Goal: Browse casually: Explore the website without a specific task or goal

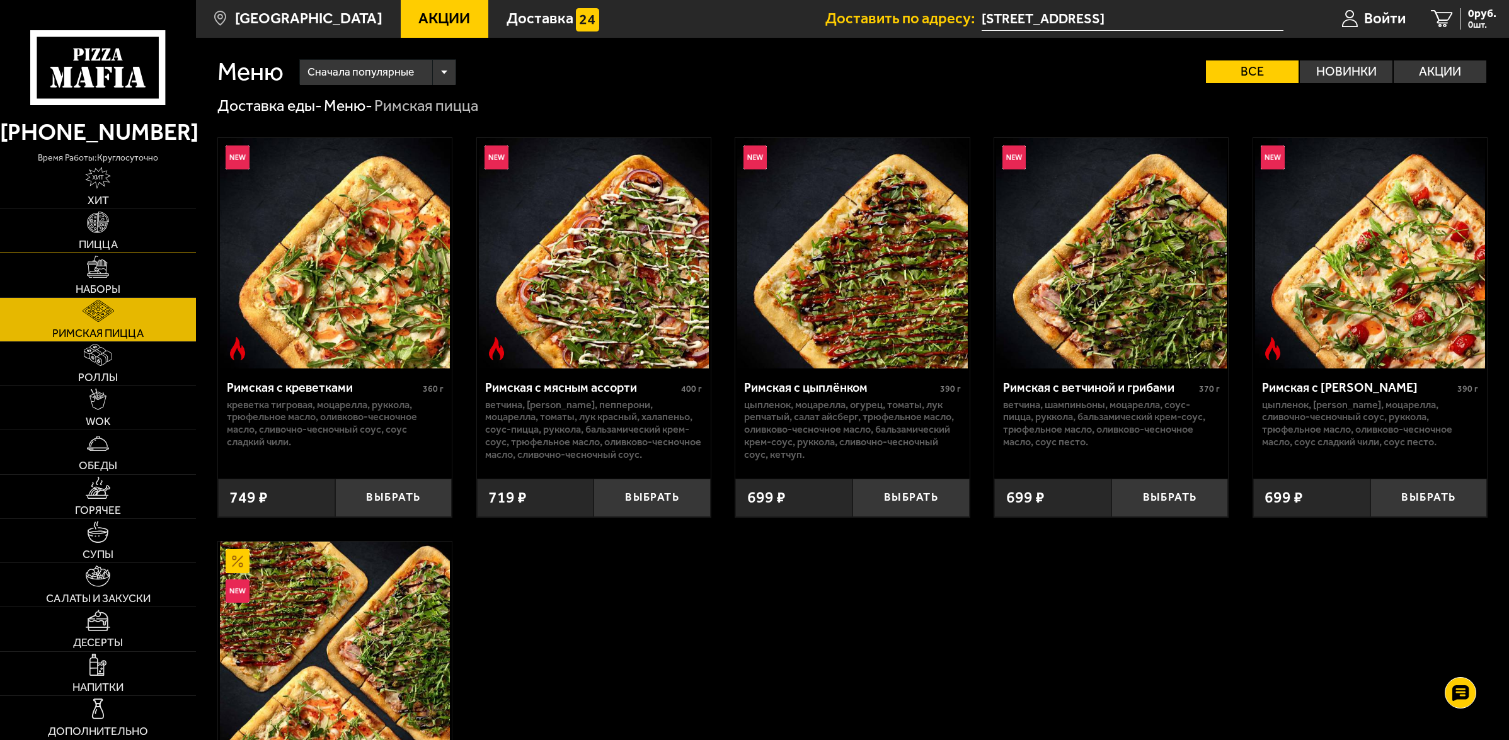
click at [111, 237] on link "Пицца" at bounding box center [98, 230] width 196 height 43
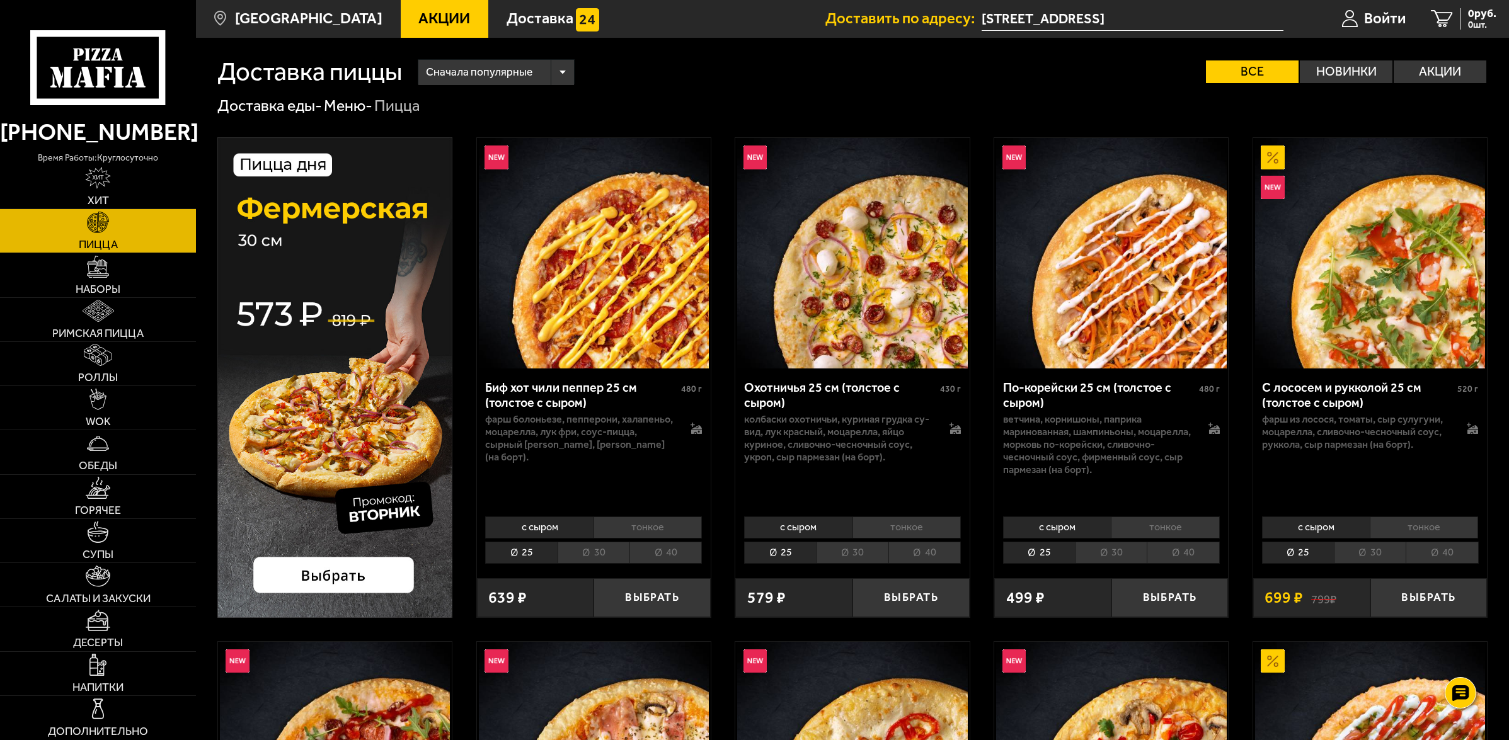
click at [666, 556] on li "40" at bounding box center [665, 553] width 72 height 22
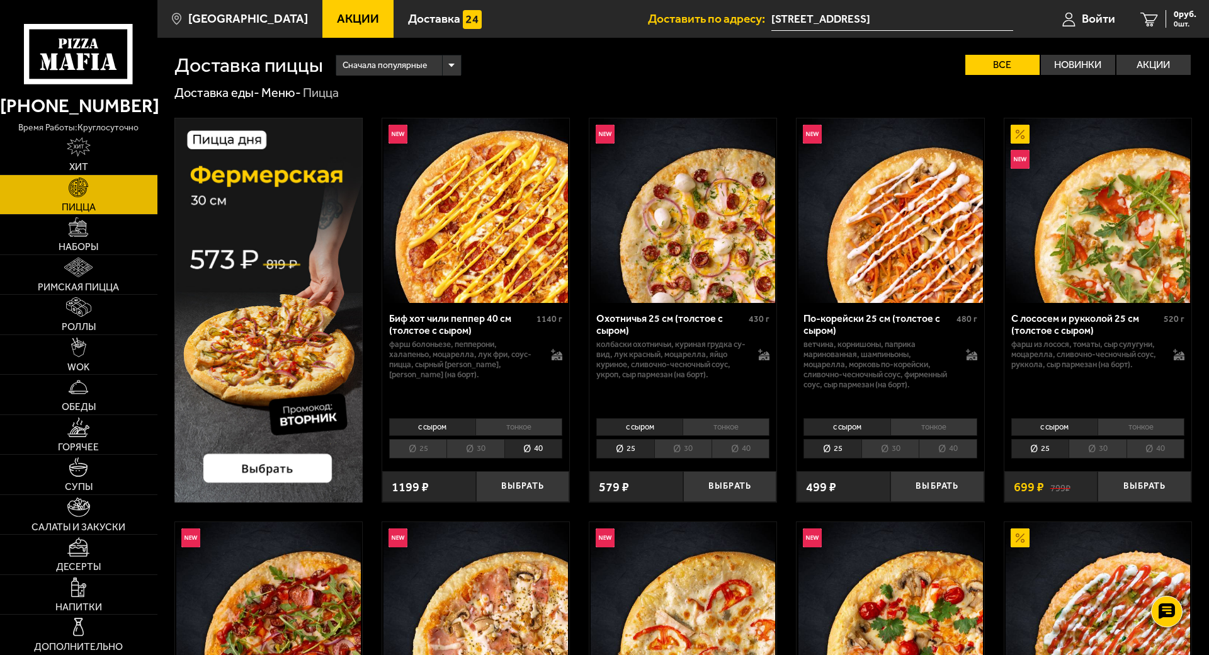
click at [770, 459] on li "40" at bounding box center [741, 449] width 58 height 20
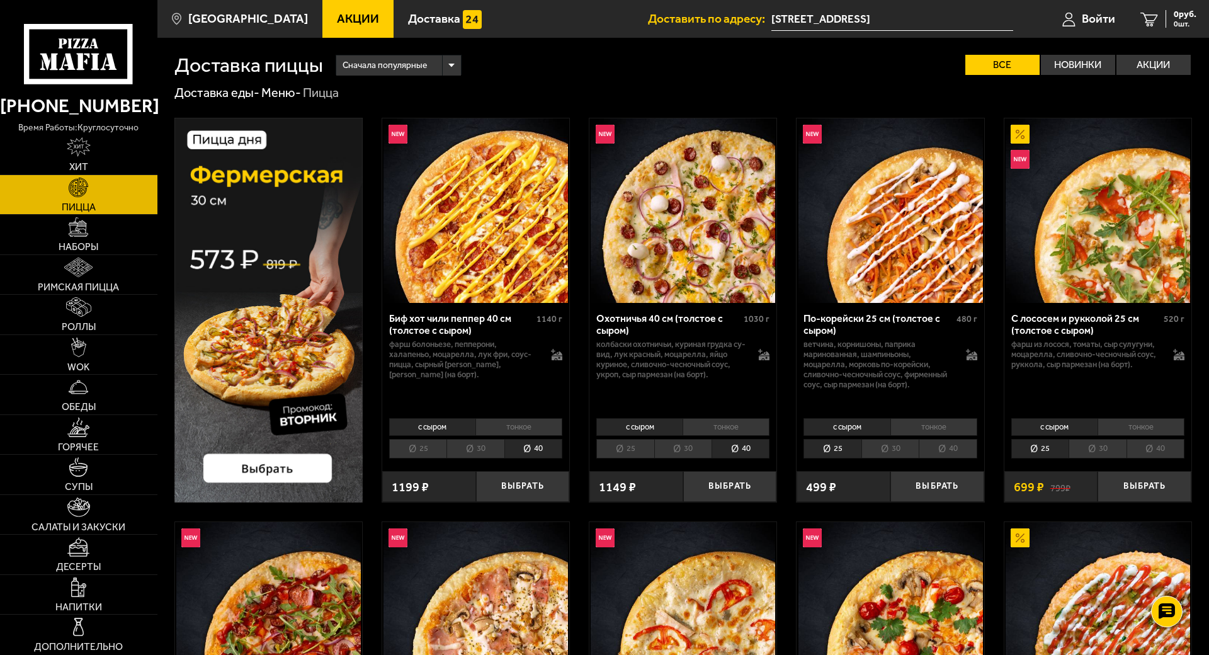
click at [977, 459] on li "40" at bounding box center [948, 449] width 58 height 20
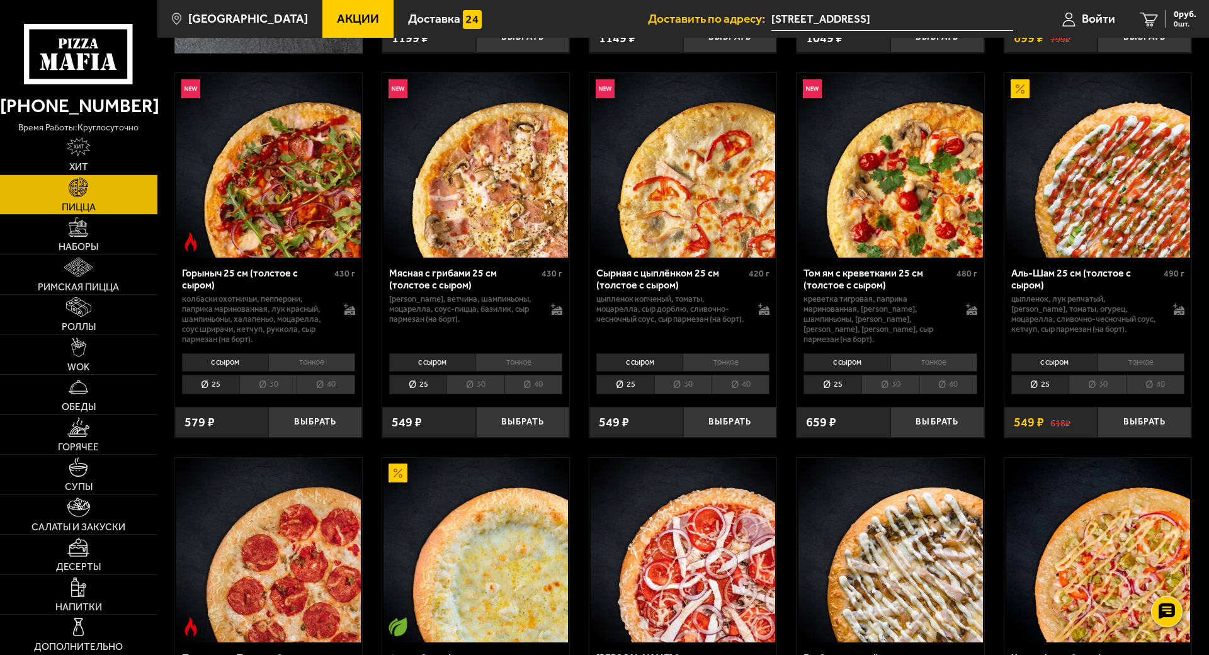
scroll to position [472, 0]
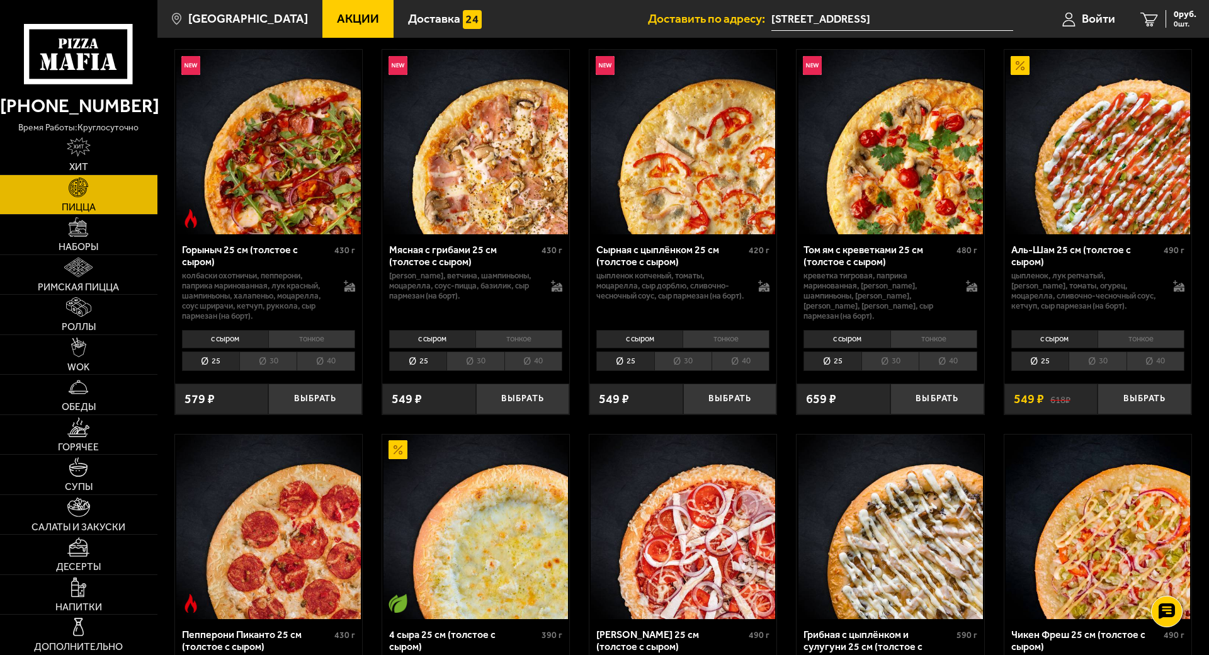
click at [355, 371] on li "40" at bounding box center [326, 362] width 58 height 20
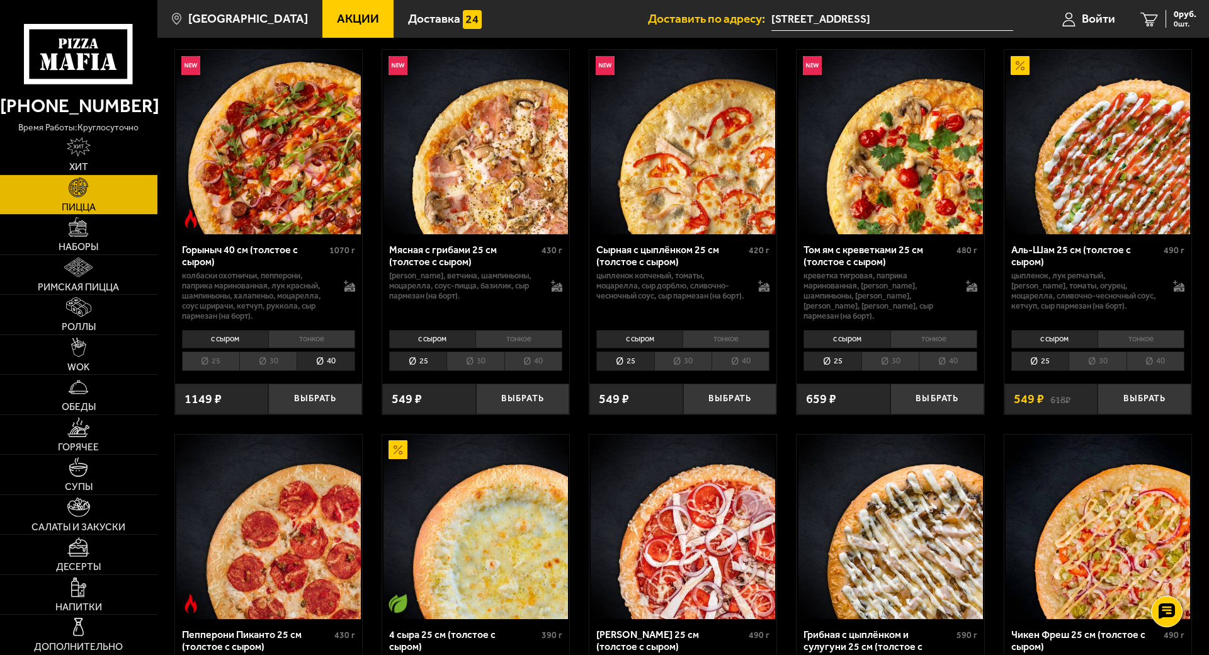
click at [563, 371] on li "40" at bounding box center [534, 362] width 58 height 20
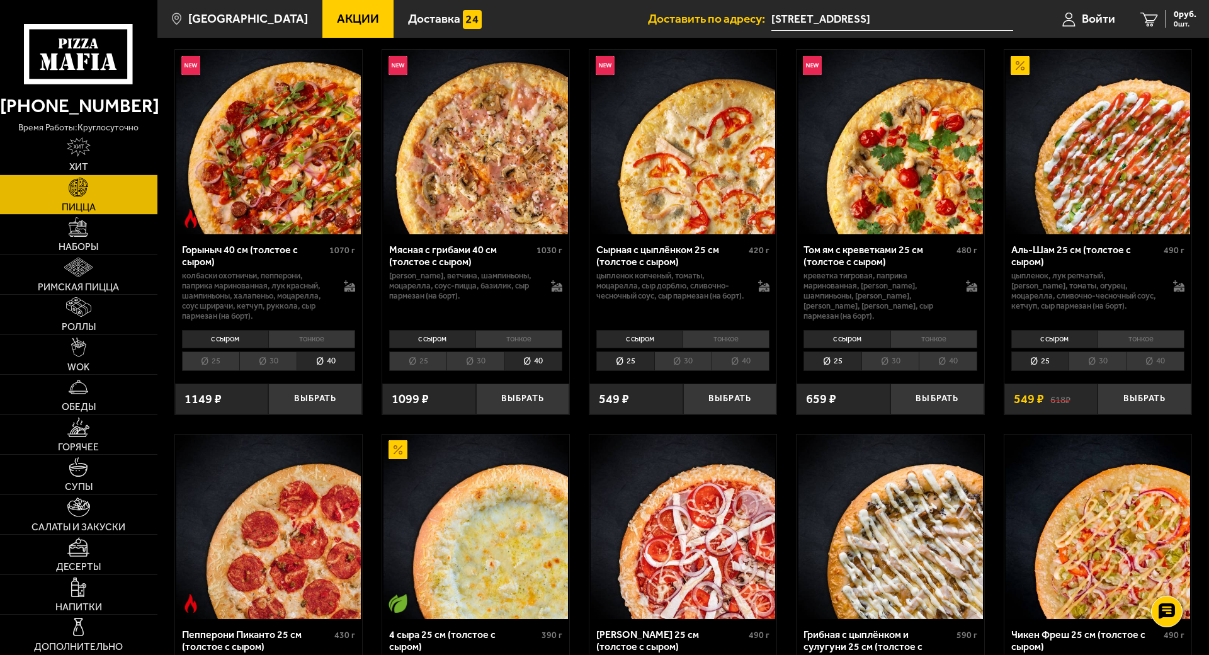
click at [770, 371] on li "40" at bounding box center [741, 362] width 58 height 20
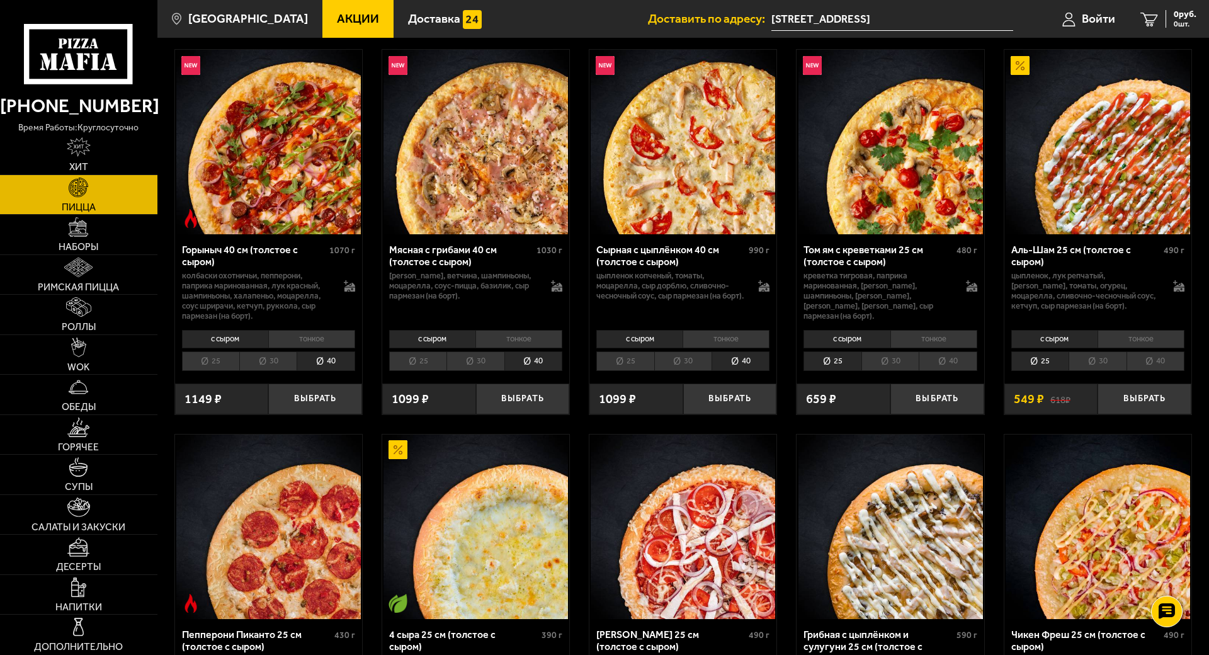
click at [977, 371] on li "40" at bounding box center [948, 362] width 58 height 20
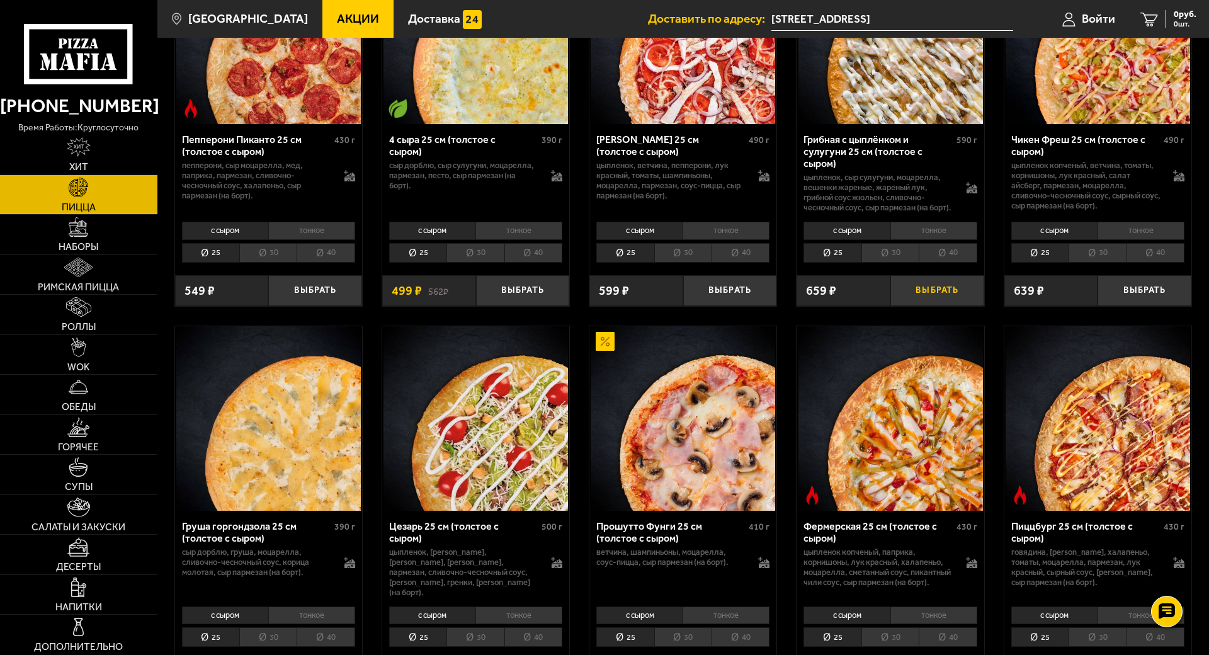
scroll to position [1102, 0]
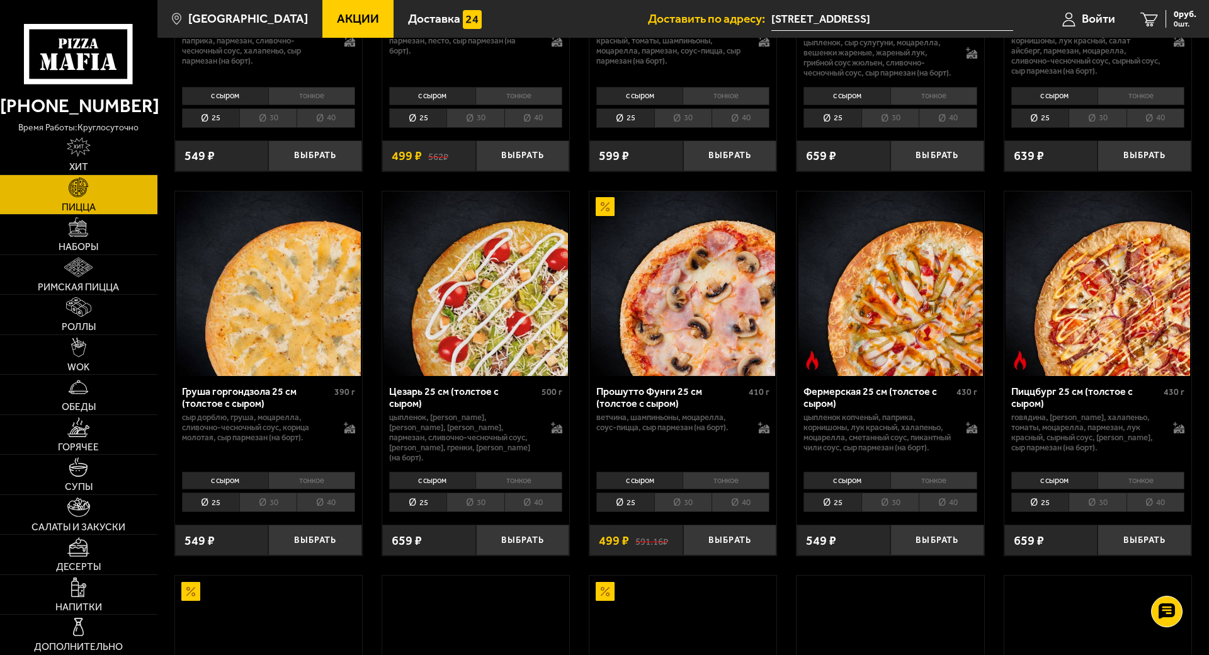
click at [977, 128] on li "40" at bounding box center [948, 118] width 58 height 20
click at [770, 128] on li "40" at bounding box center [741, 118] width 58 height 20
click at [563, 128] on li "40" at bounding box center [534, 118] width 58 height 20
click at [355, 128] on li "40" at bounding box center [326, 118] width 58 height 20
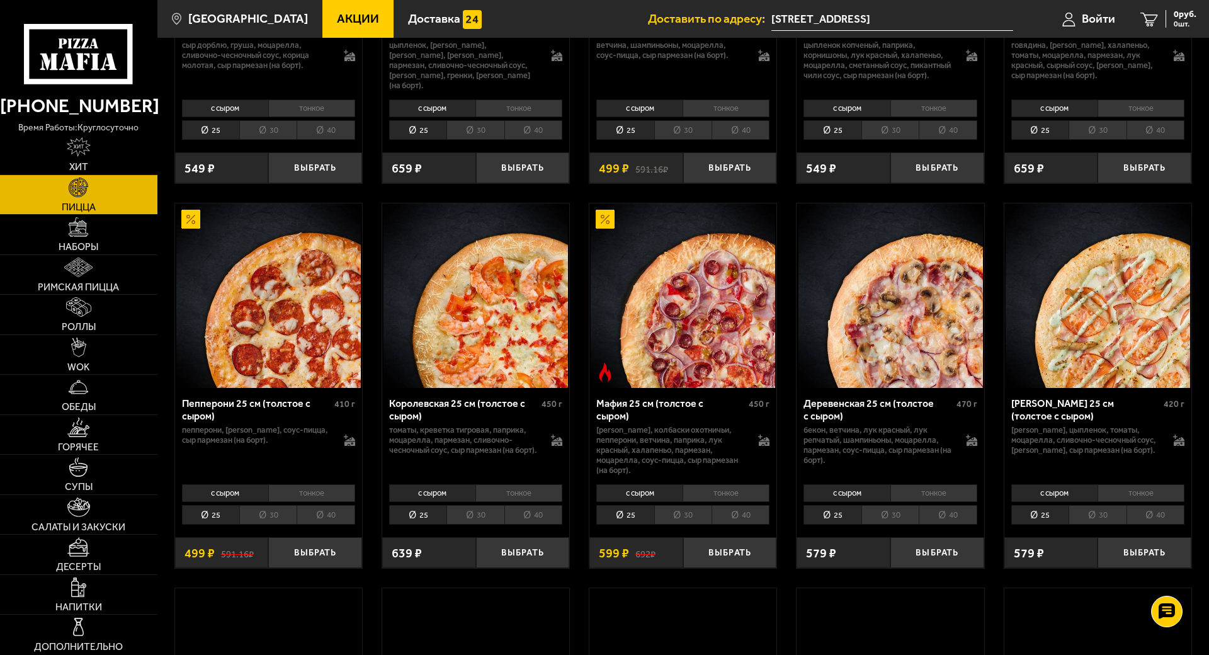
scroll to position [1496, 0]
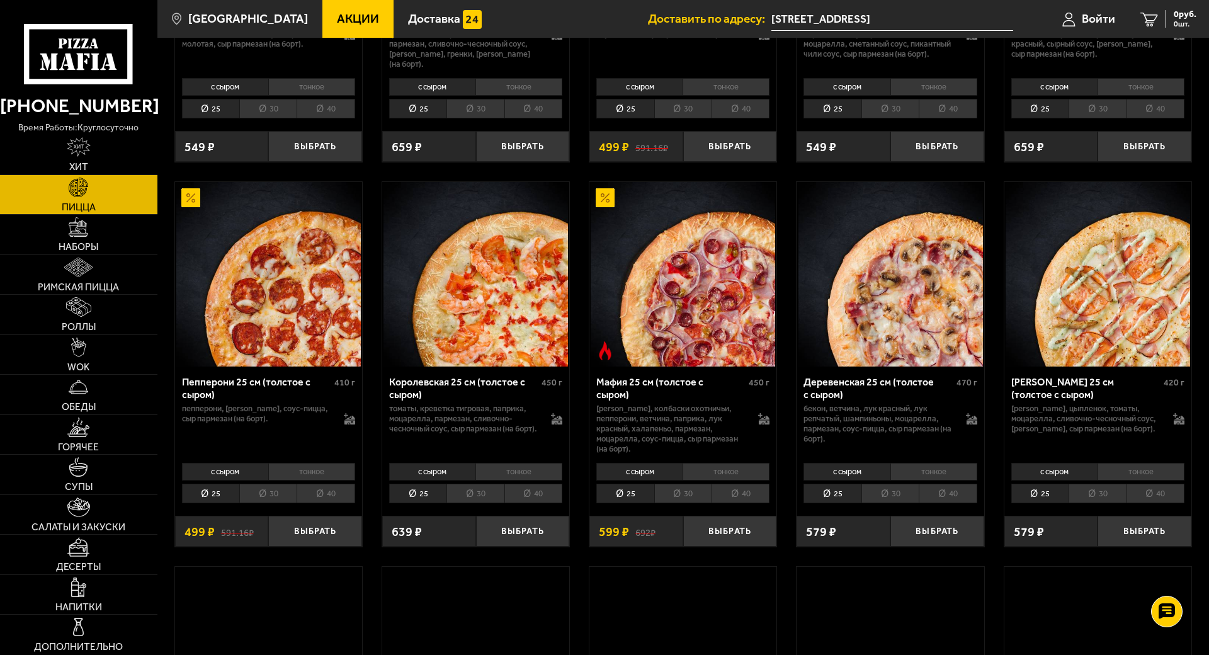
drag, startPoint x: 416, startPoint y: 467, endPoint x: 460, endPoint y: 477, distance: 44.5
click at [355, 118] on li "40" at bounding box center [326, 109] width 58 height 20
click at [563, 118] on li "40" at bounding box center [534, 109] width 58 height 20
click at [770, 118] on li "40" at bounding box center [741, 109] width 58 height 20
click at [977, 118] on li "40" at bounding box center [948, 109] width 58 height 20
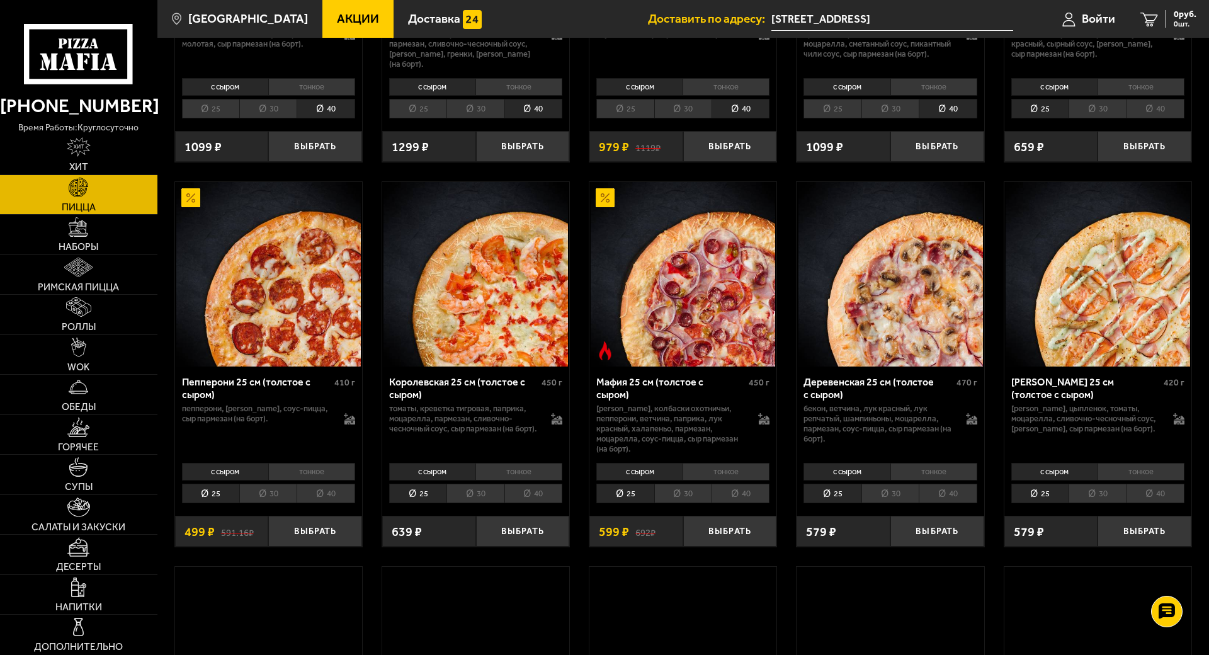
click at [1185, 118] on li "40" at bounding box center [1156, 109] width 58 height 20
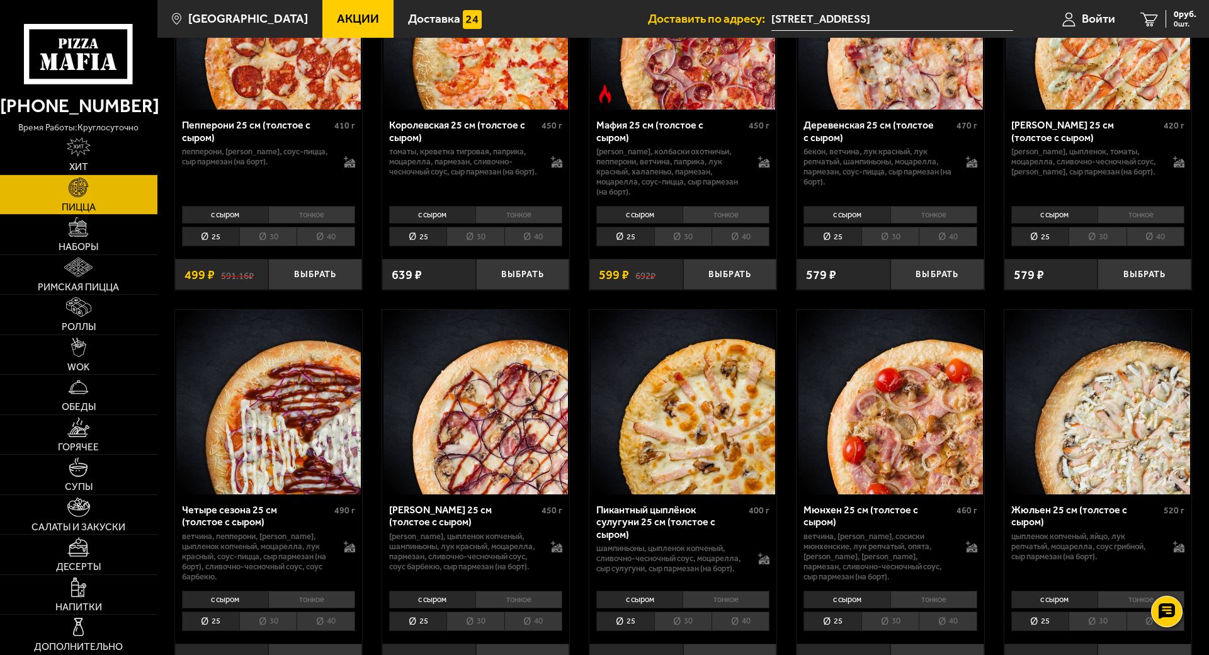
scroll to position [1890, 0]
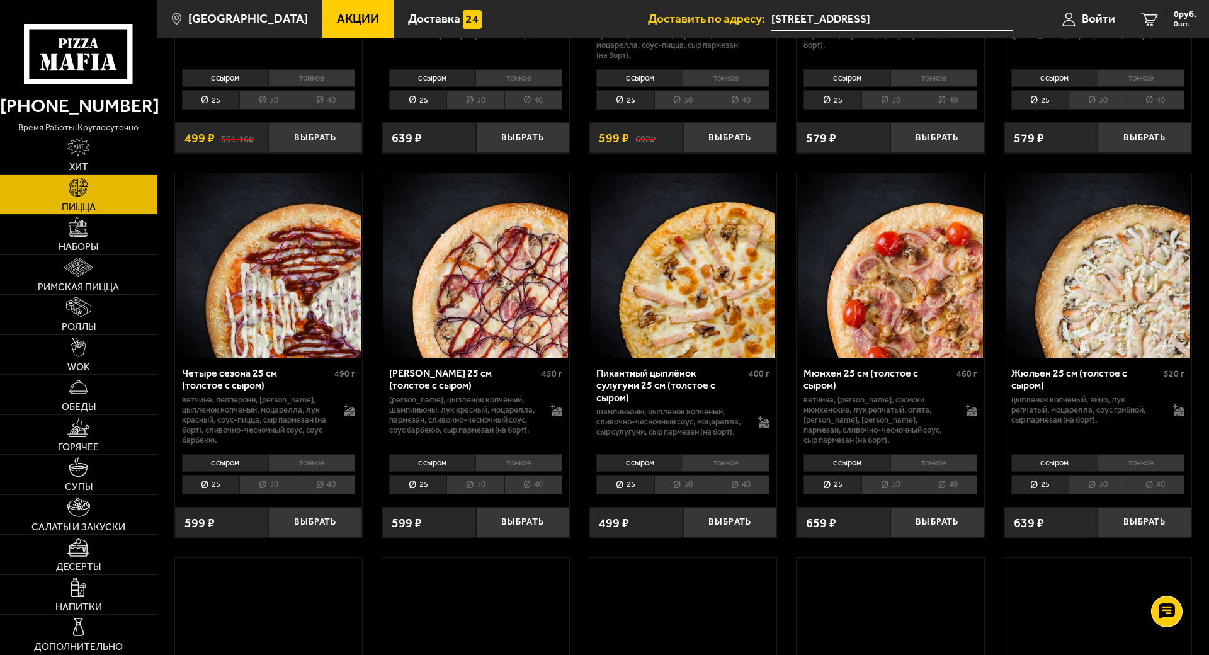
click at [1185, 110] on li "40" at bounding box center [1156, 100] width 58 height 20
click at [978, 87] on li "тонкое" at bounding box center [934, 78] width 87 height 18
drag, startPoint x: 924, startPoint y: 534, endPoint x: 917, endPoint y: 534, distance: 7.0
click at [770, 110] on li "40" at bounding box center [741, 100] width 58 height 20
click at [563, 110] on li "40" at bounding box center [534, 100] width 58 height 20
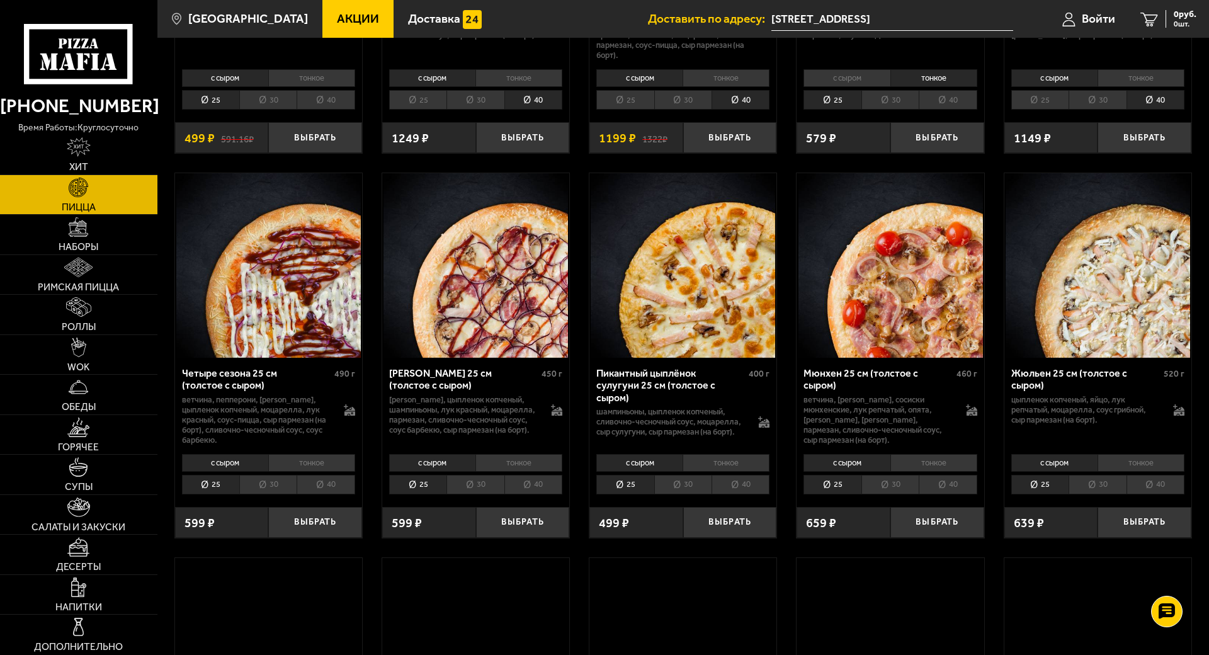
click at [355, 110] on li "40" at bounding box center [326, 100] width 58 height 20
click at [890, 87] on li "с сыром" at bounding box center [847, 78] width 86 height 18
click at [977, 110] on li "40" at bounding box center [948, 100] width 58 height 20
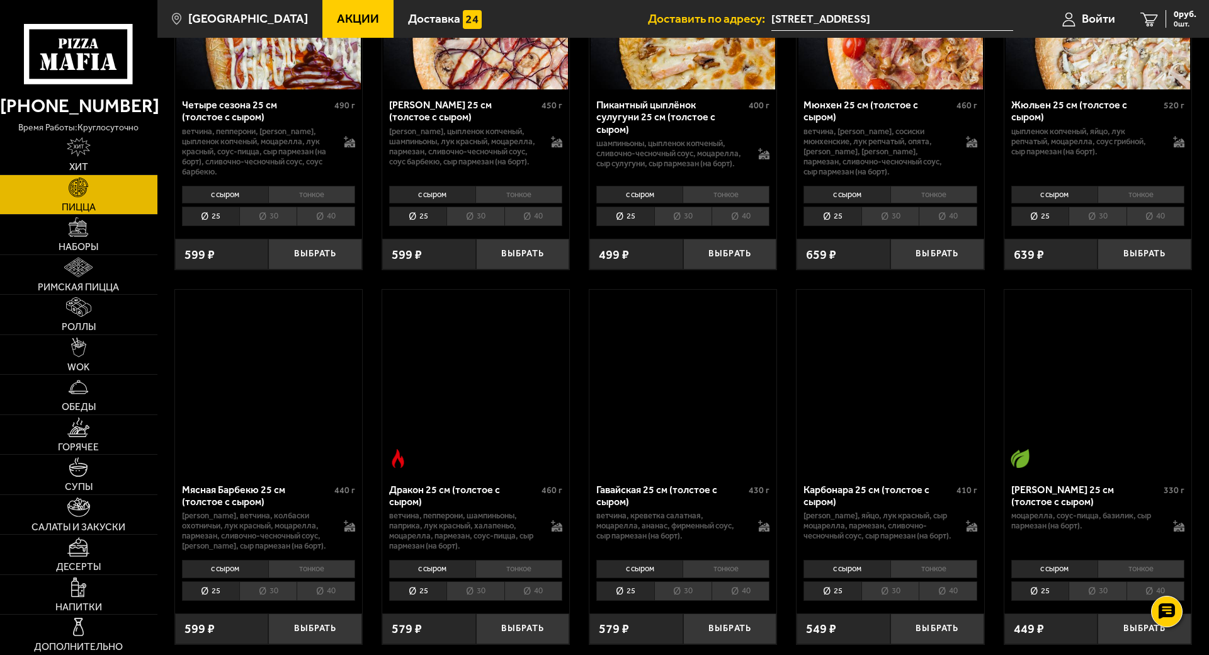
scroll to position [2205, 0]
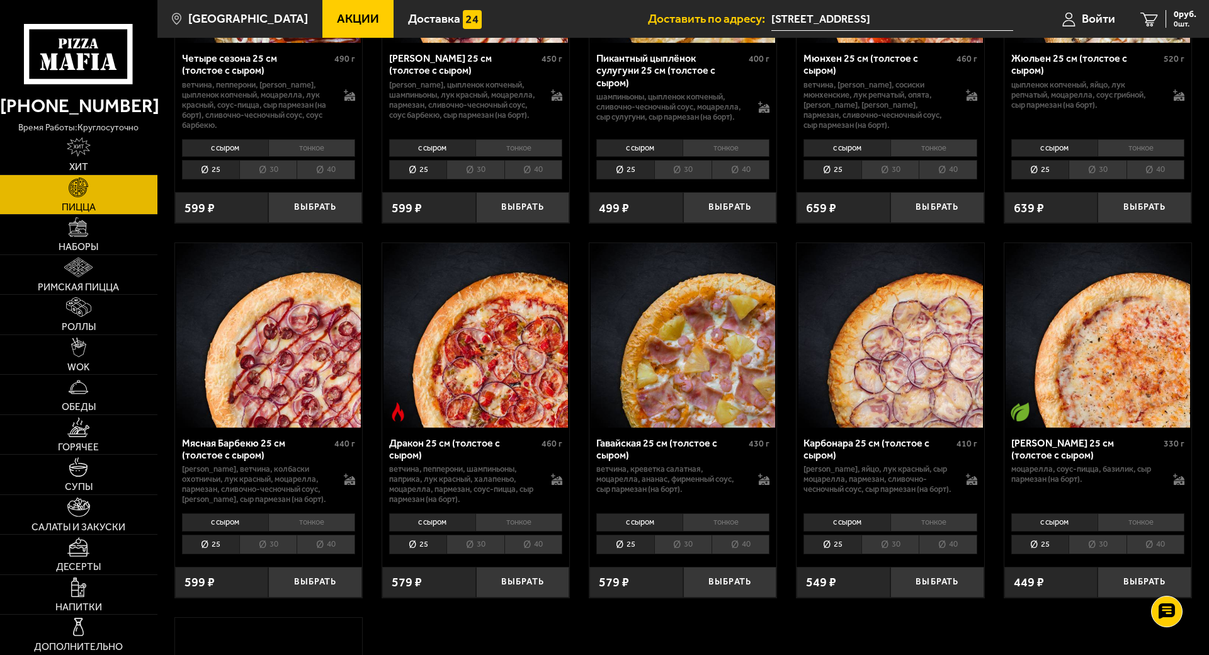
click at [1185, 180] on li "40" at bounding box center [1156, 170] width 58 height 20
drag, startPoint x: 1205, startPoint y: 701, endPoint x: 917, endPoint y: 701, distance: 288.5
click at [977, 180] on li "40" at bounding box center [948, 170] width 58 height 20
click at [770, 180] on li "40" at bounding box center [741, 170] width 58 height 20
click at [563, 180] on li "40" at bounding box center [534, 170] width 58 height 20
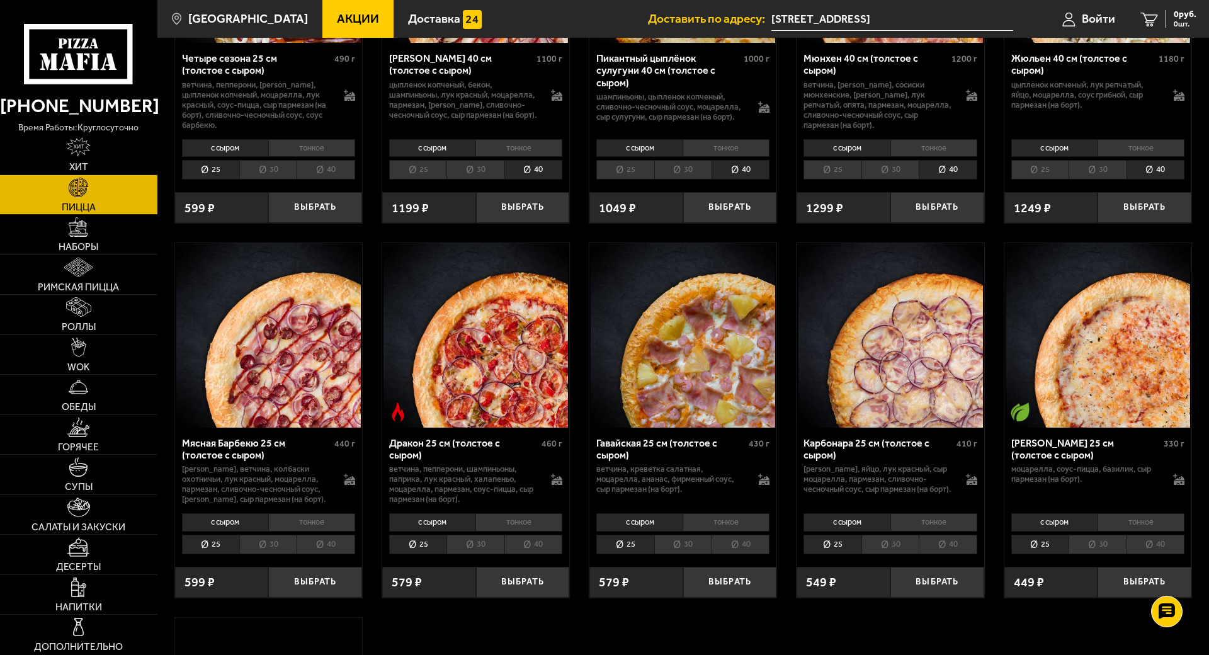
click at [355, 180] on li "40" at bounding box center [326, 170] width 58 height 20
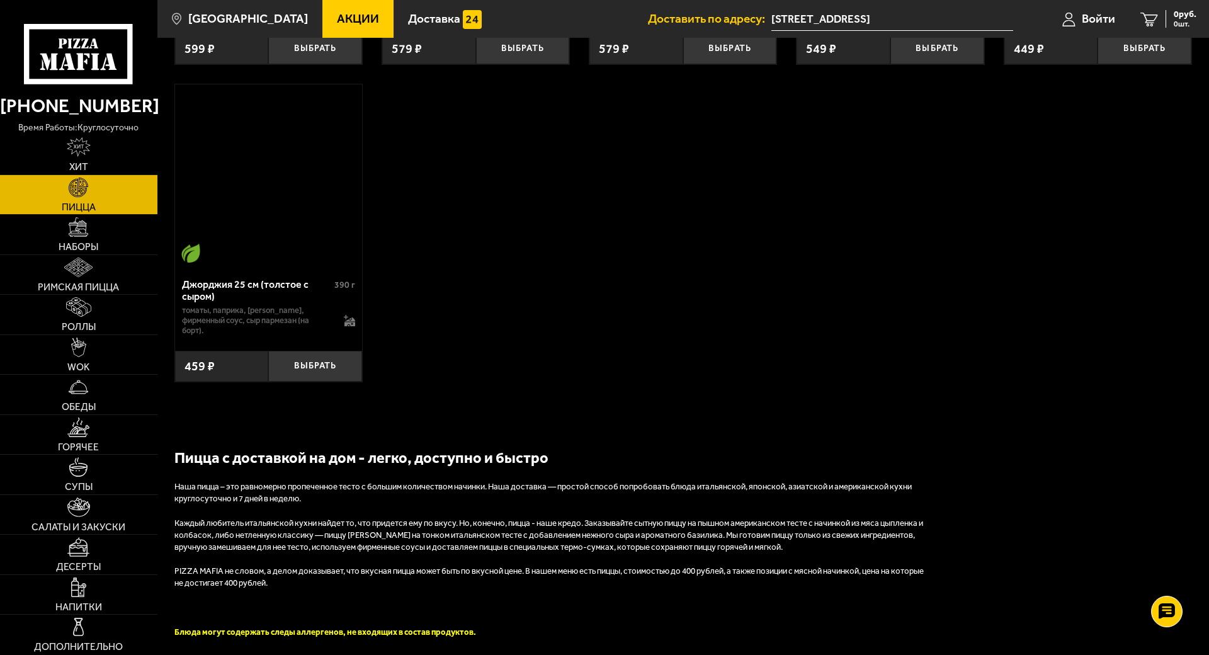
scroll to position [2835, 0]
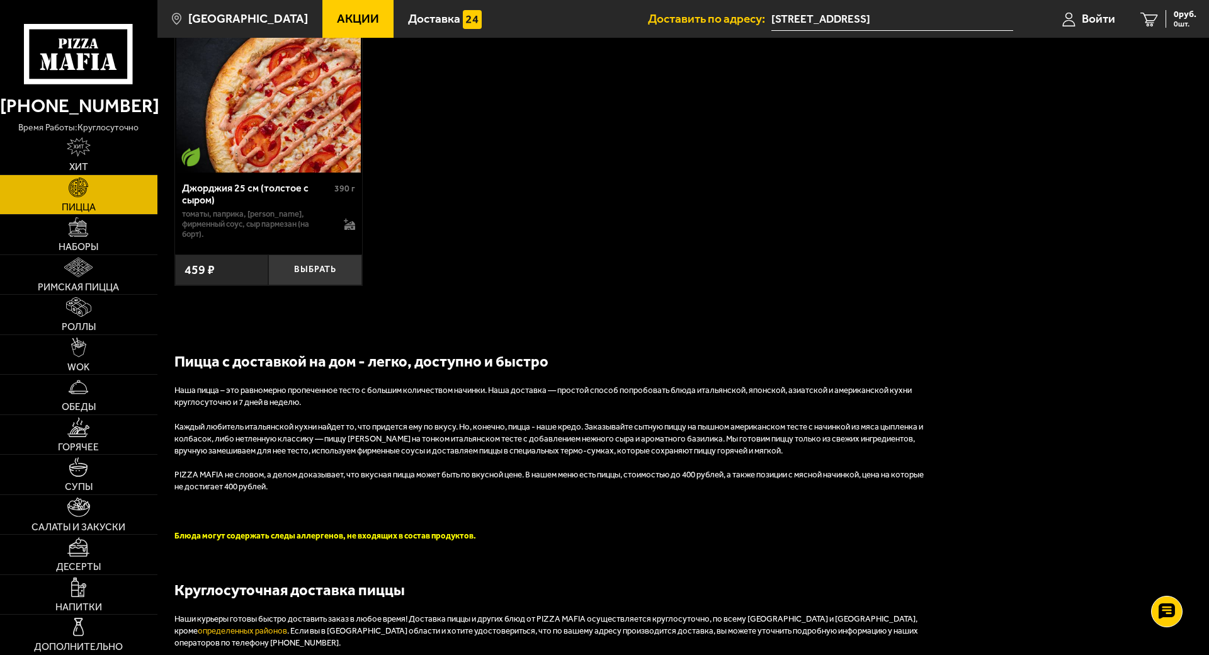
drag, startPoint x: 1187, startPoint y: 537, endPoint x: 1258, endPoint y: 539, distance: 70.6
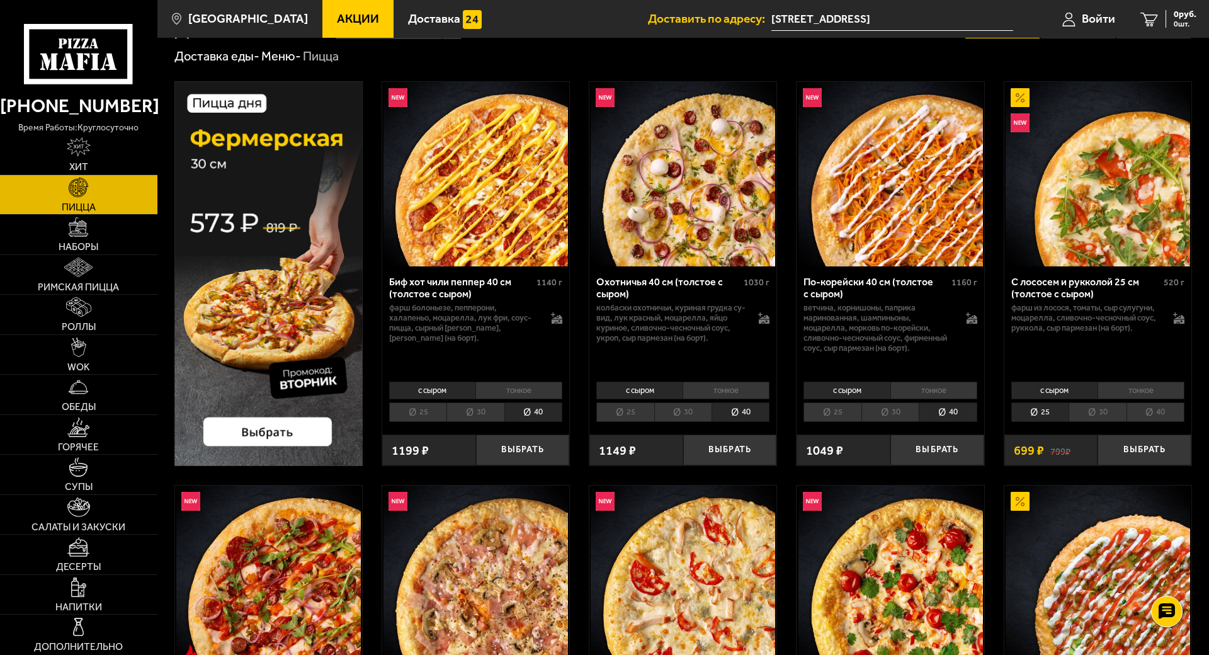
scroll to position [0, 0]
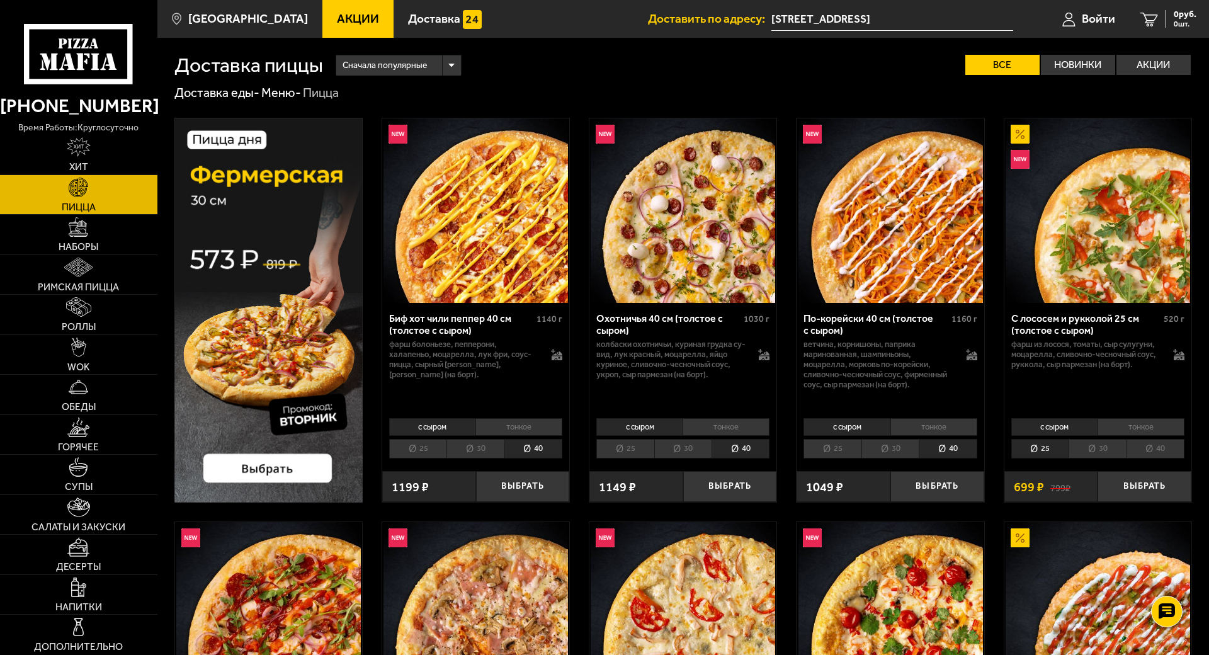
click at [1185, 459] on li "40" at bounding box center [1156, 449] width 58 height 20
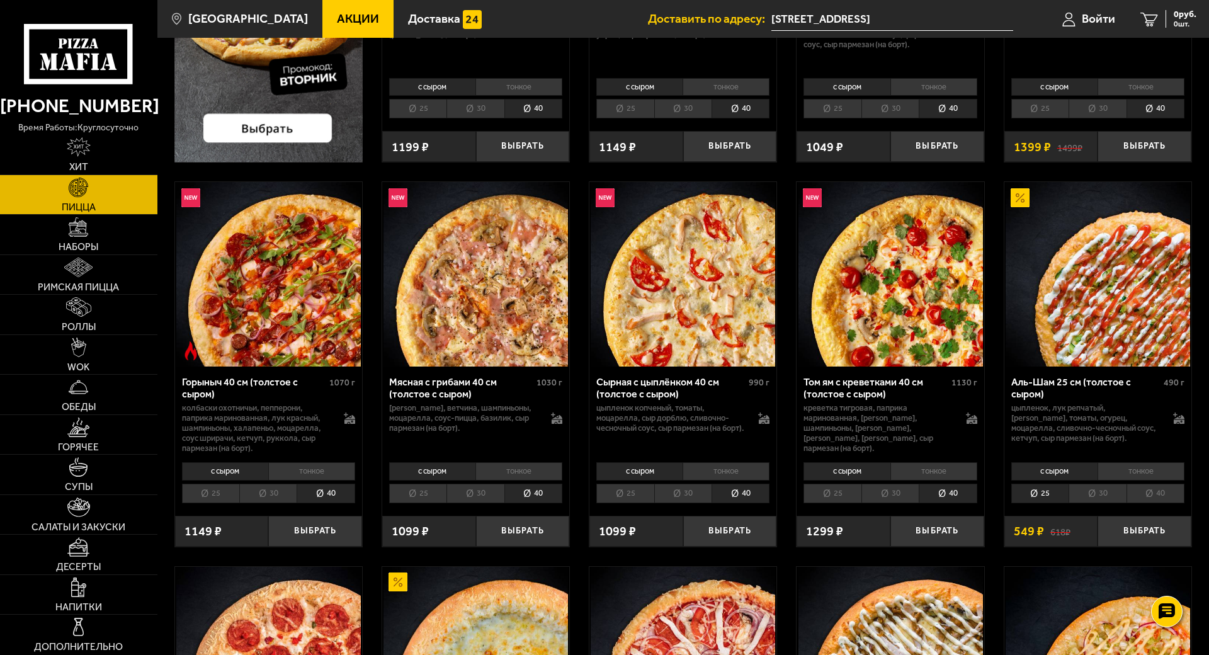
scroll to position [472, 0]
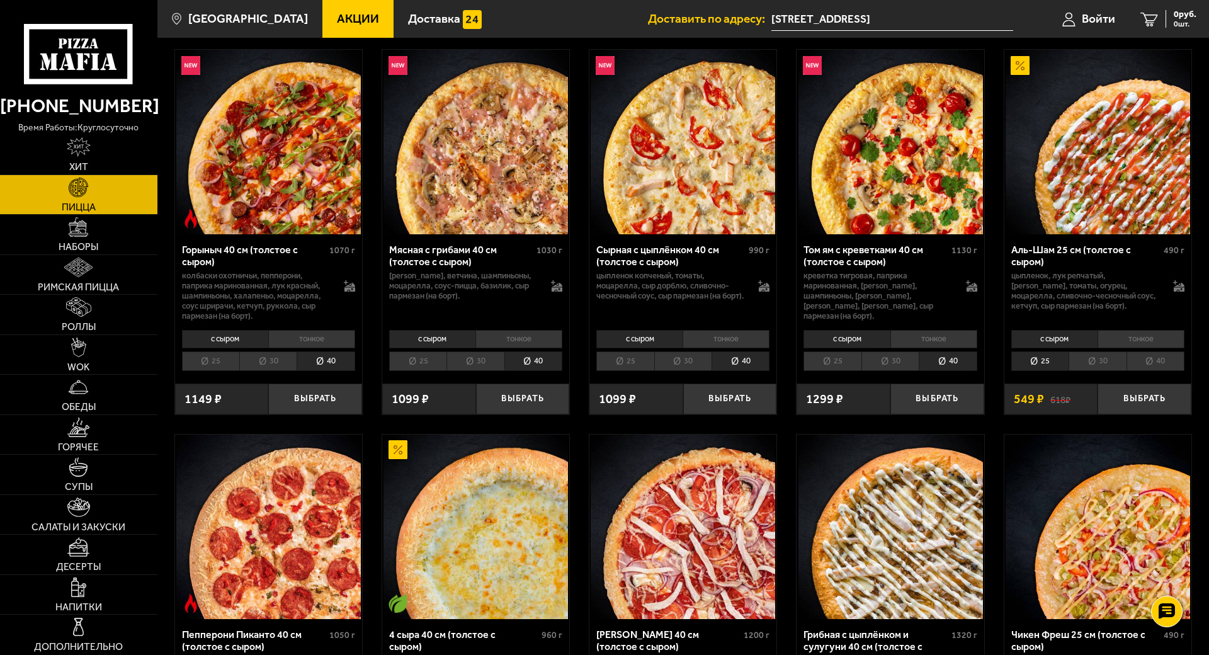
click at [1185, 371] on li "40" at bounding box center [1156, 362] width 58 height 20
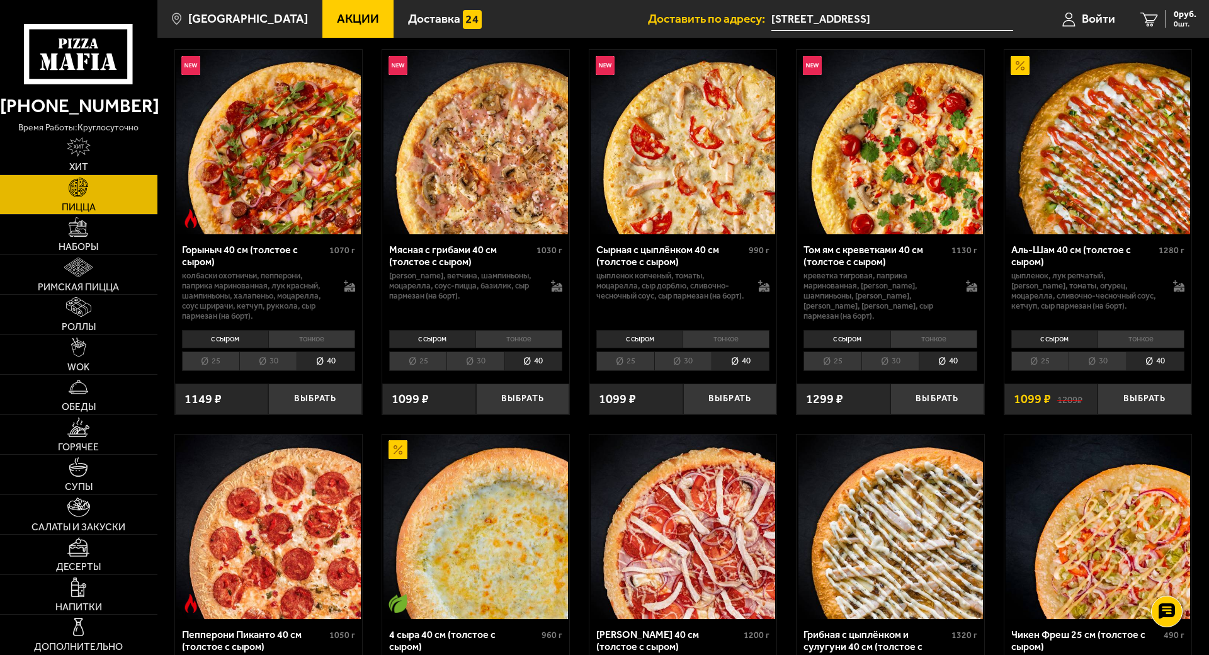
click at [770, 371] on li "40" at bounding box center [741, 362] width 58 height 20
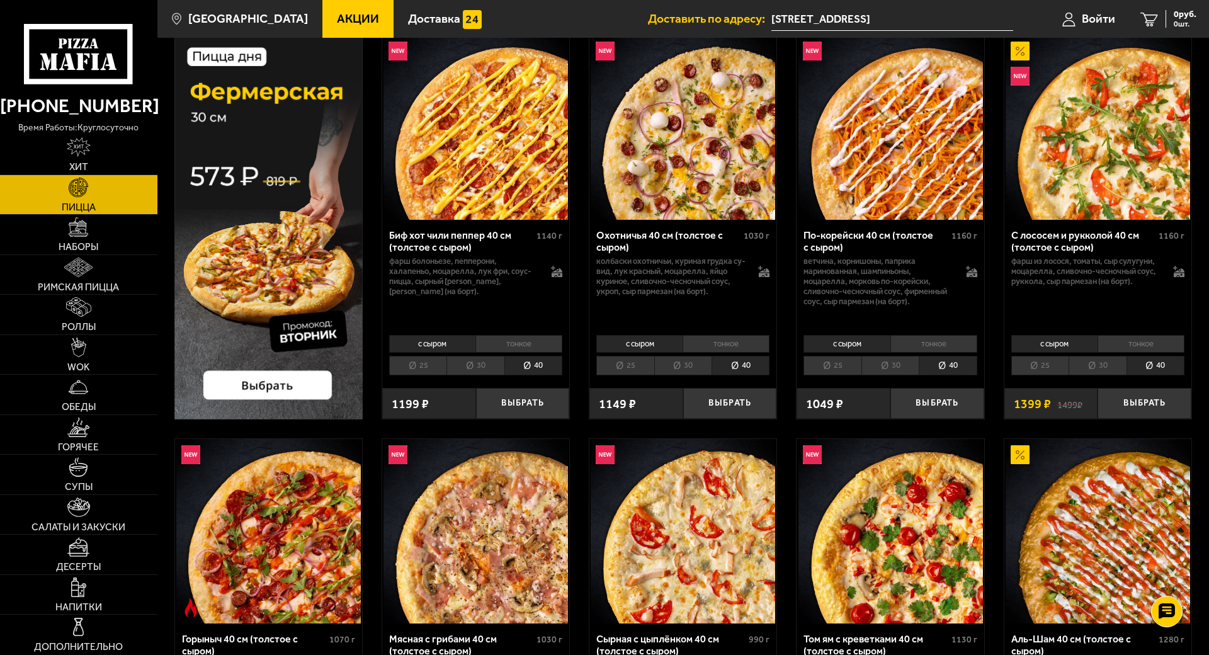
scroll to position [79, 0]
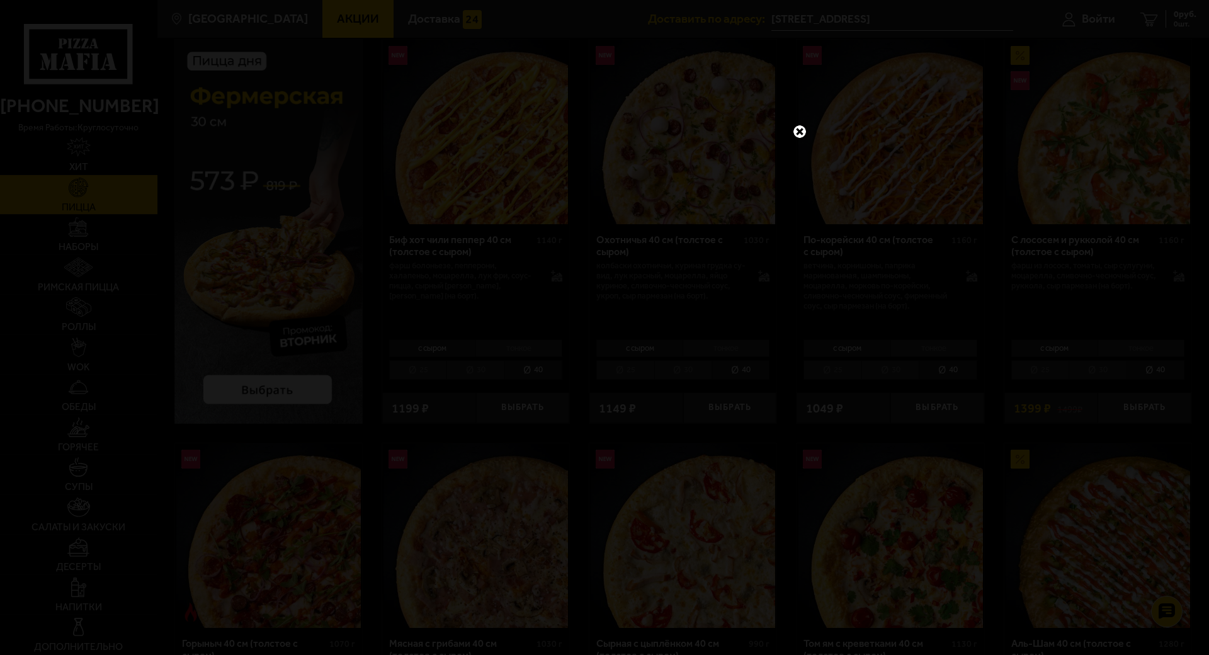
click at [808, 140] on link at bounding box center [800, 131] width 16 height 16
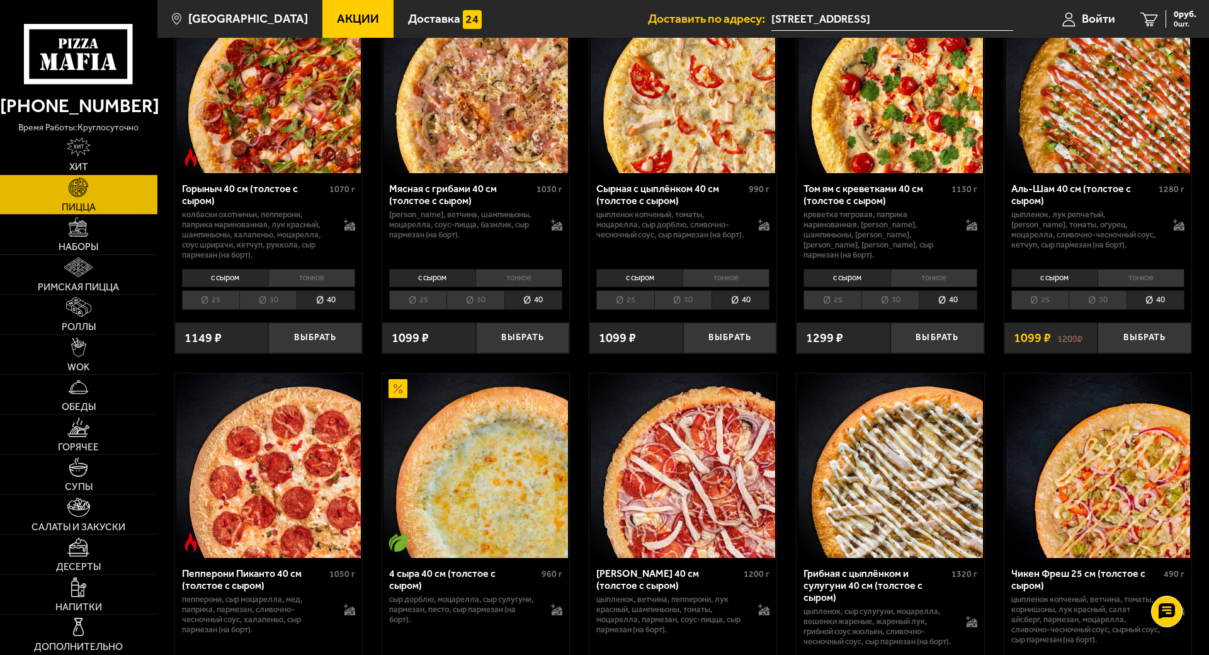
scroll to position [551, 0]
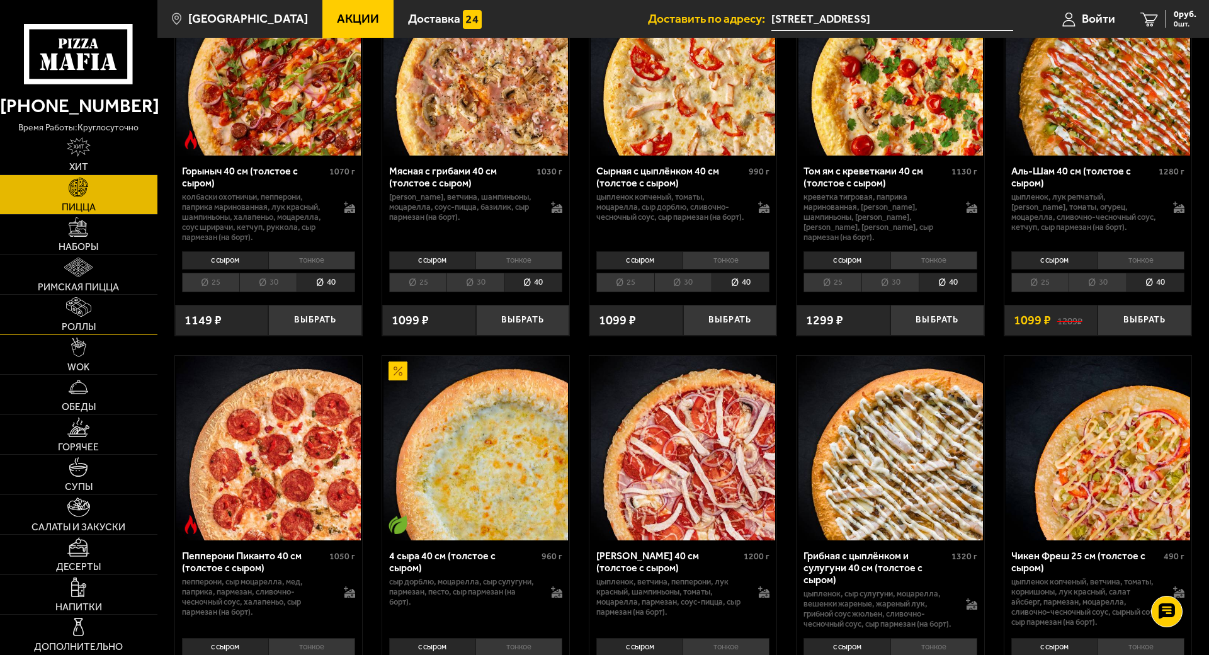
click at [96, 332] on span "Роллы" at bounding box center [79, 327] width 34 height 10
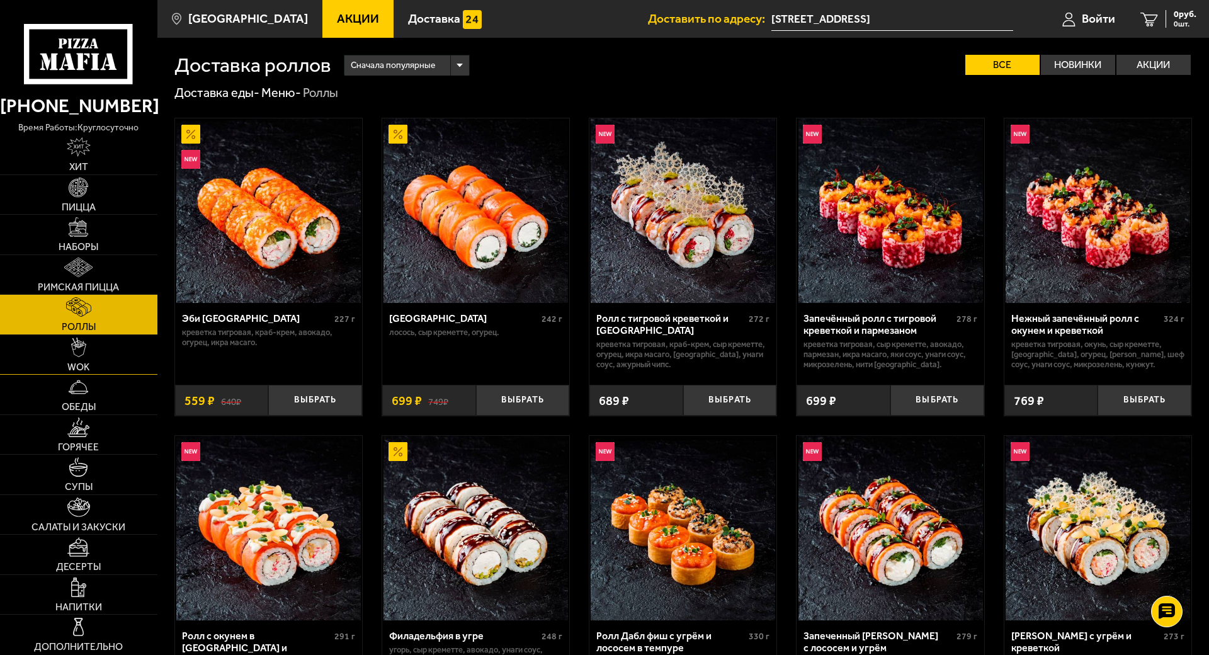
click at [107, 375] on link "WOK" at bounding box center [78, 355] width 157 height 40
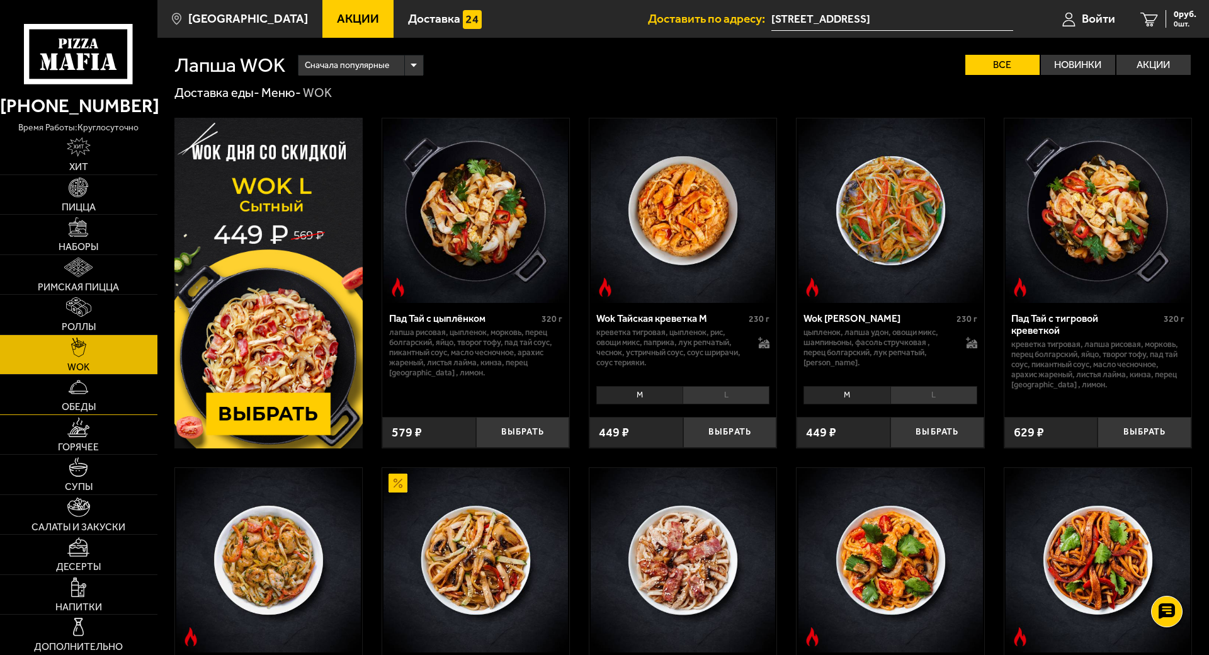
click at [88, 397] on img at bounding box center [79, 387] width 20 height 20
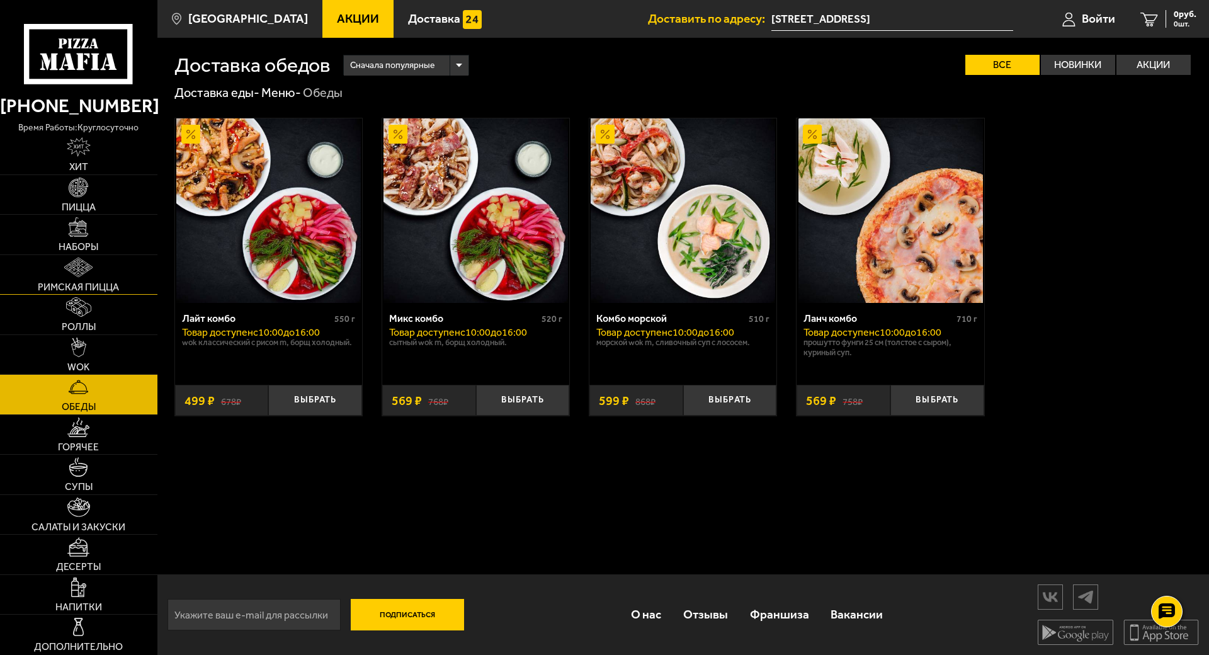
click at [115, 295] on link "Римская пицца" at bounding box center [78, 275] width 157 height 40
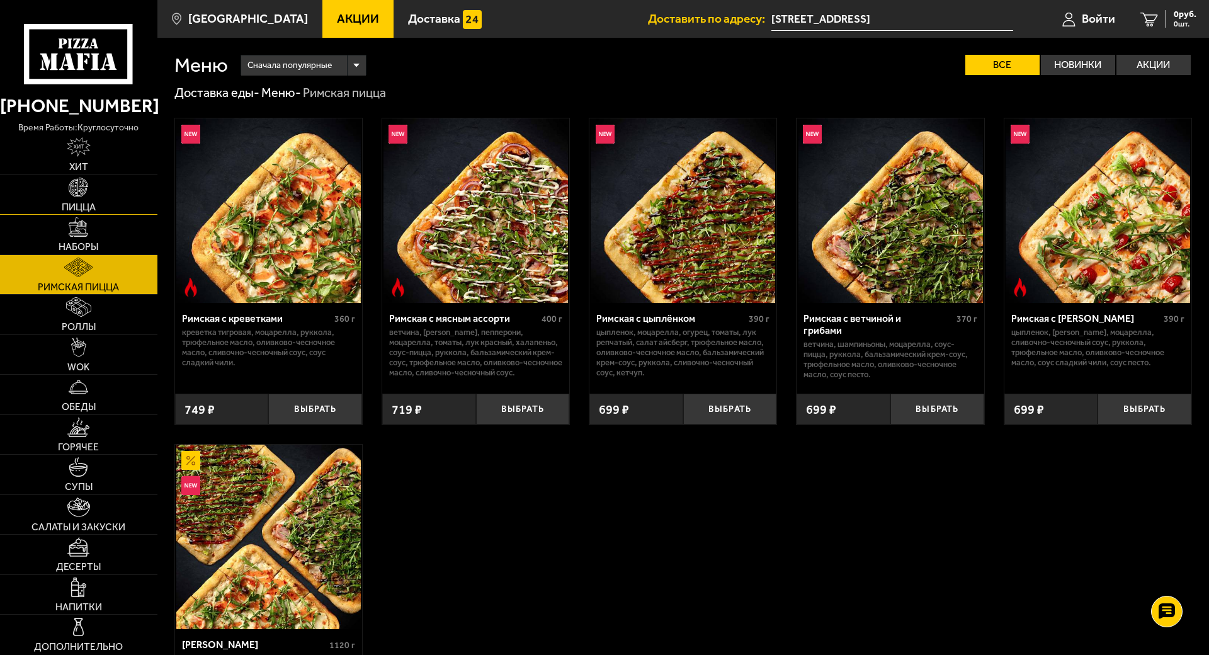
click at [88, 197] on img at bounding box center [79, 188] width 20 height 20
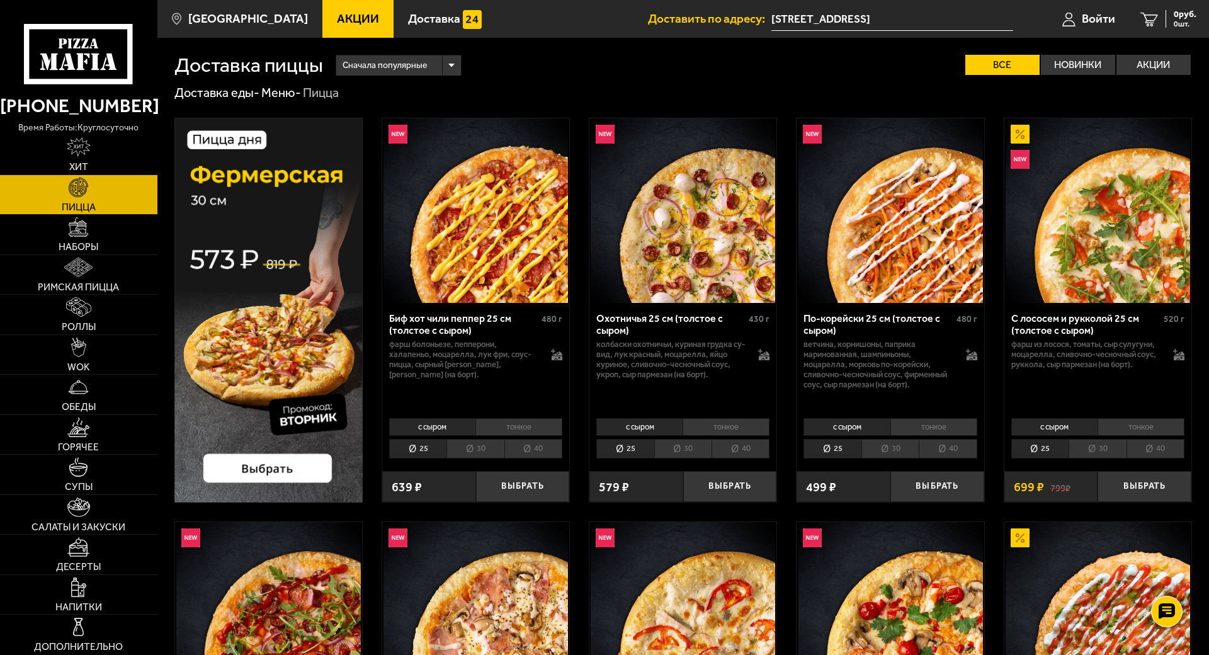
click at [563, 459] on li "40" at bounding box center [534, 449] width 58 height 20
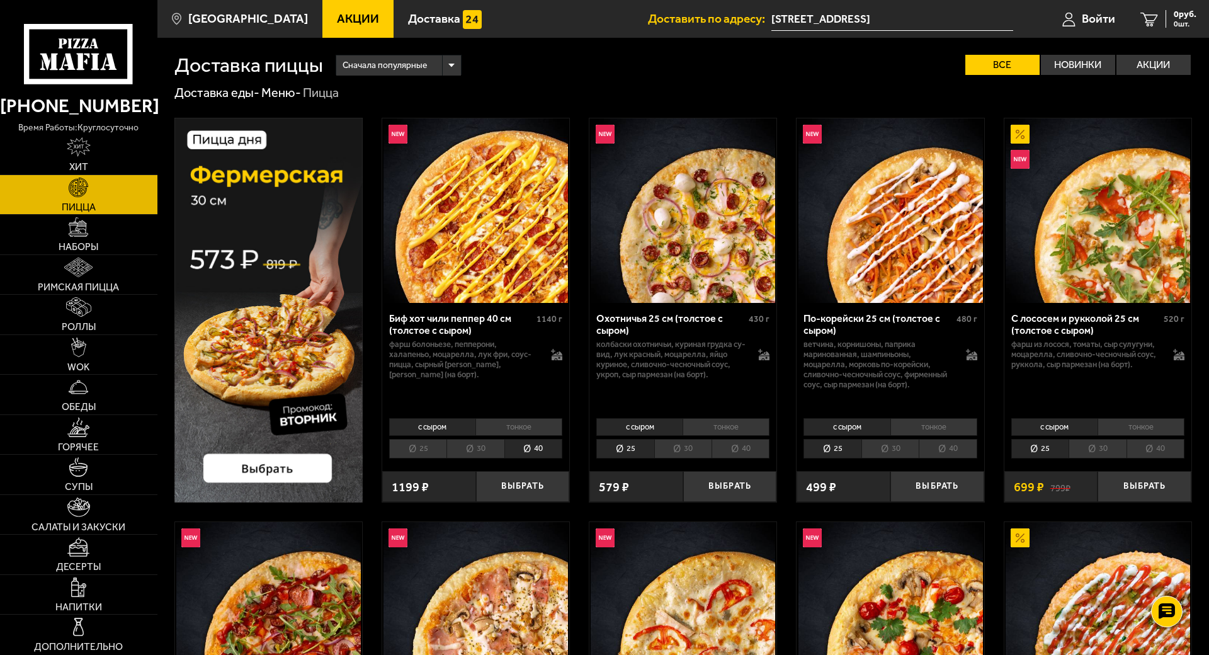
drag, startPoint x: 927, startPoint y: 544, endPoint x: 1097, endPoint y: 546, distance: 169.5
click at [770, 459] on li "40" at bounding box center [741, 449] width 58 height 20
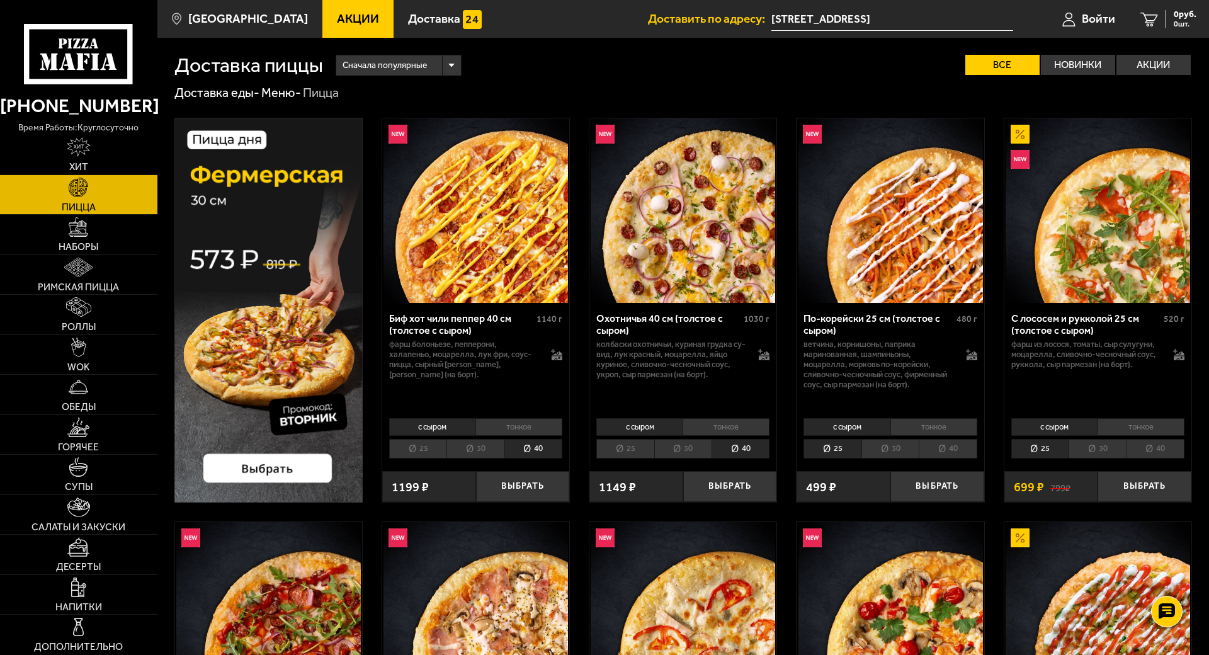
click at [977, 459] on li "40" at bounding box center [948, 449] width 58 height 20
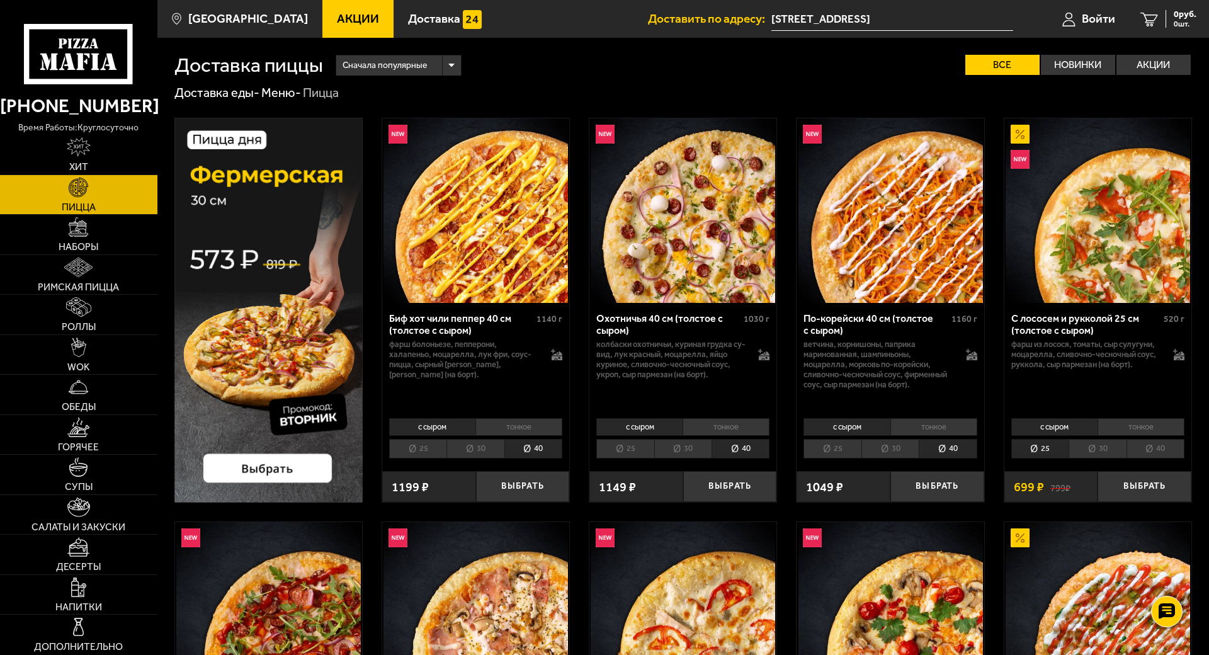
click at [1185, 459] on li "40" at bounding box center [1156, 449] width 58 height 20
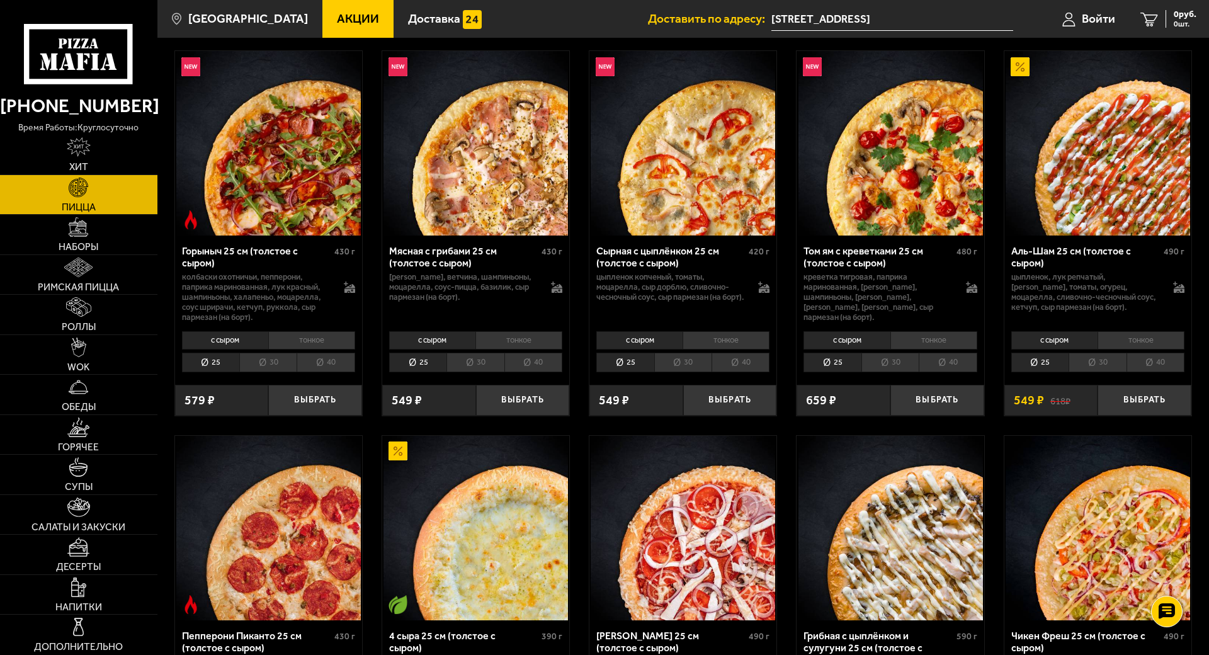
scroll to position [472, 0]
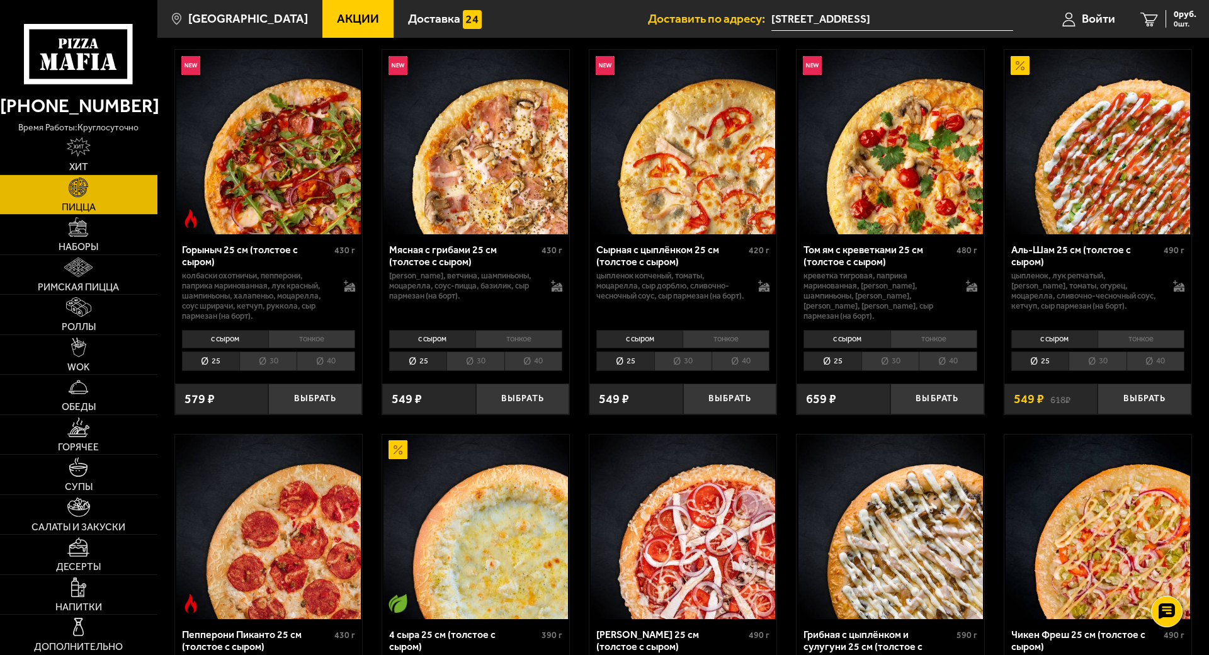
click at [1185, 371] on li "40" at bounding box center [1156, 362] width 58 height 20
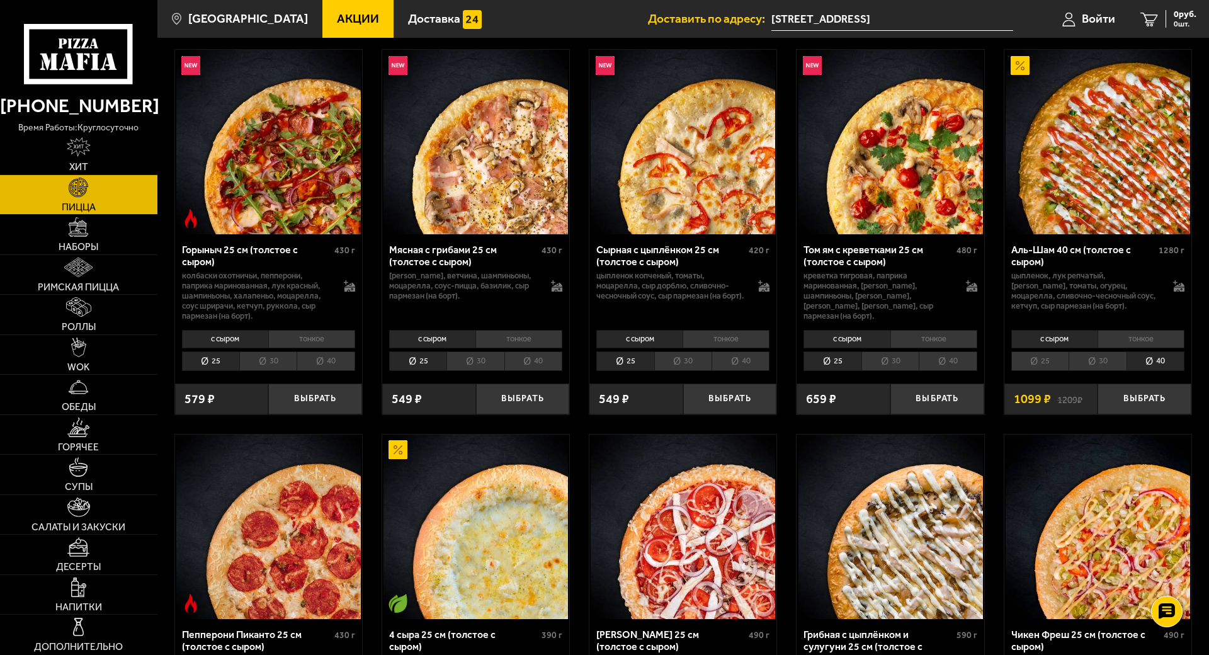
click at [977, 371] on li "40" at bounding box center [948, 362] width 58 height 20
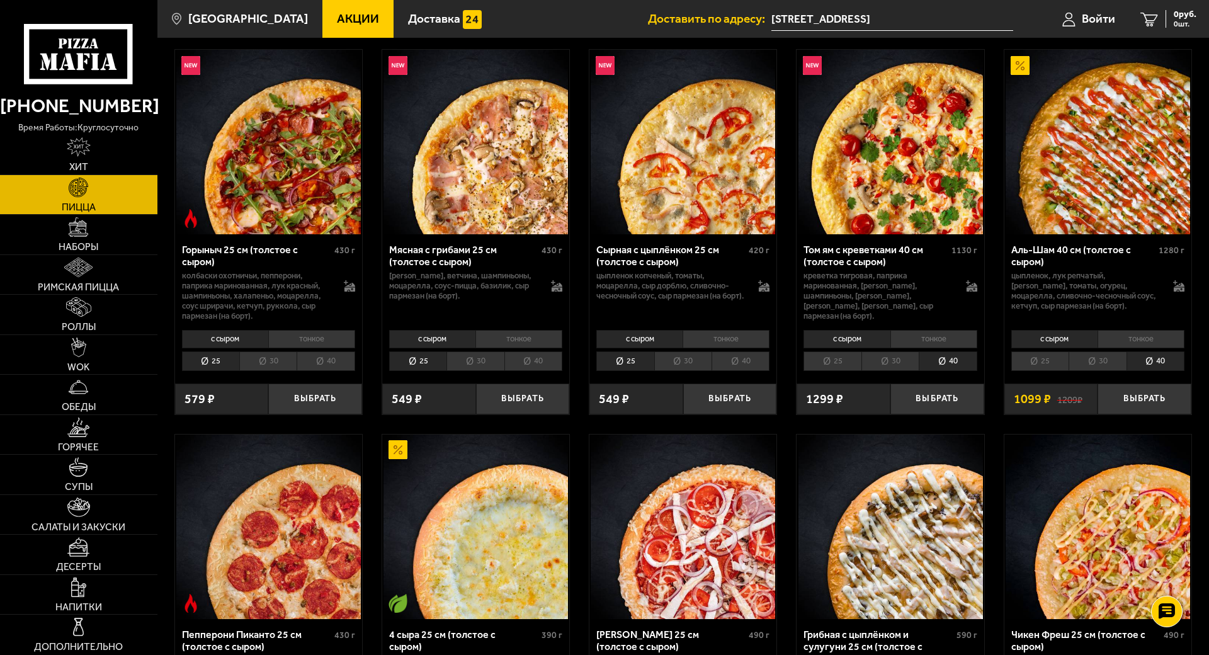
click at [770, 371] on li "40" at bounding box center [741, 362] width 58 height 20
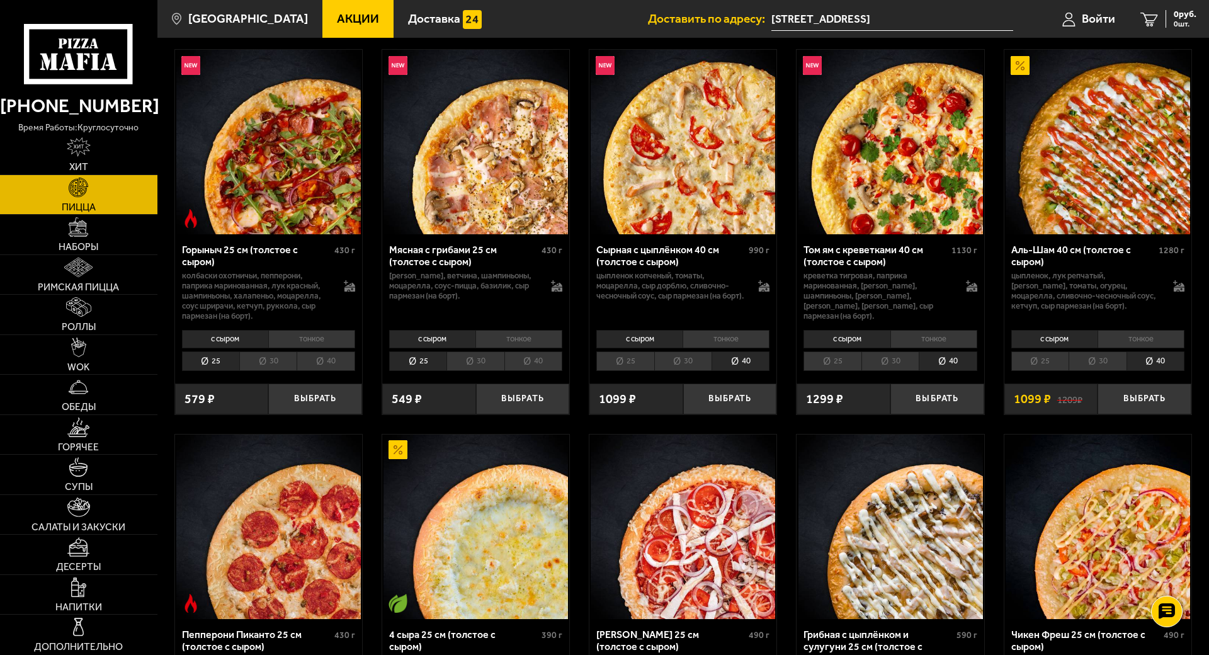
drag, startPoint x: 676, startPoint y: 549, endPoint x: 665, endPoint y: 552, distance: 11.8
click at [563, 371] on li "40" at bounding box center [534, 362] width 58 height 20
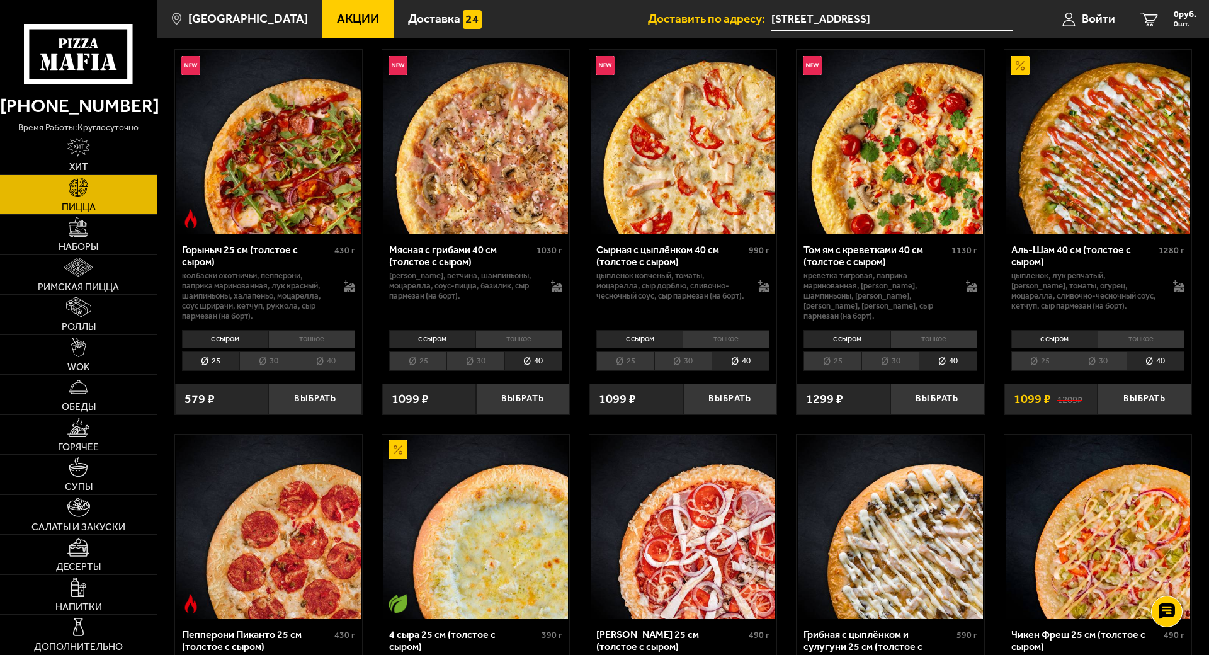
click at [355, 371] on li "40" at bounding box center [326, 362] width 58 height 20
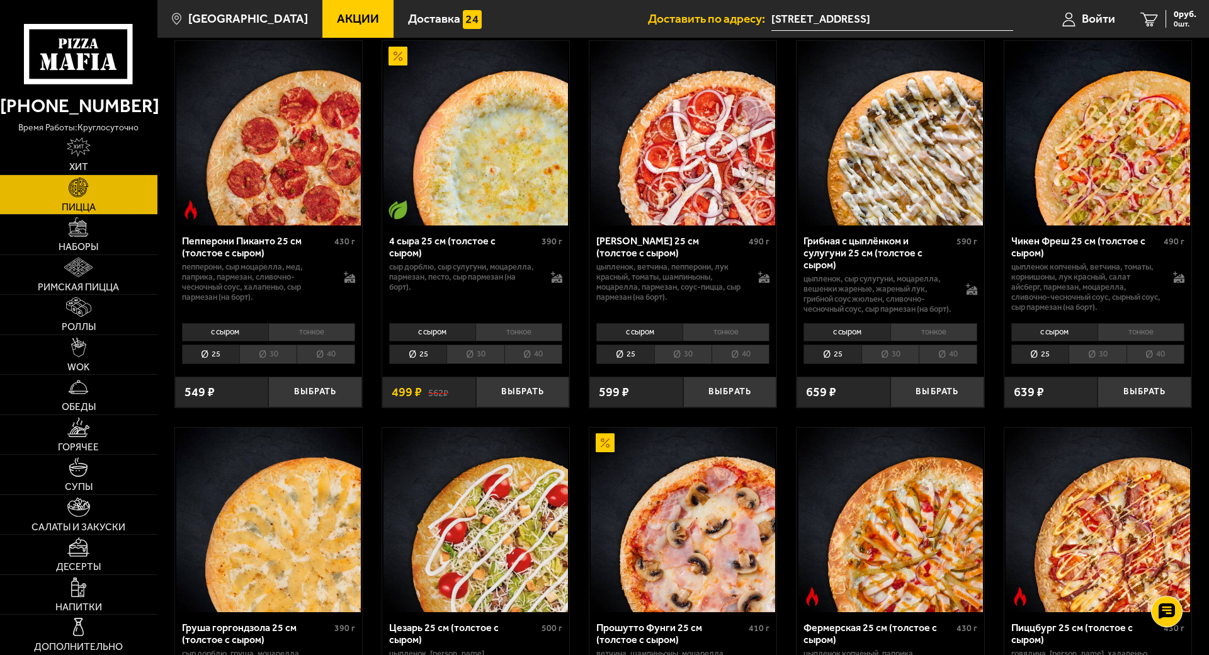
scroll to position [945, 0]
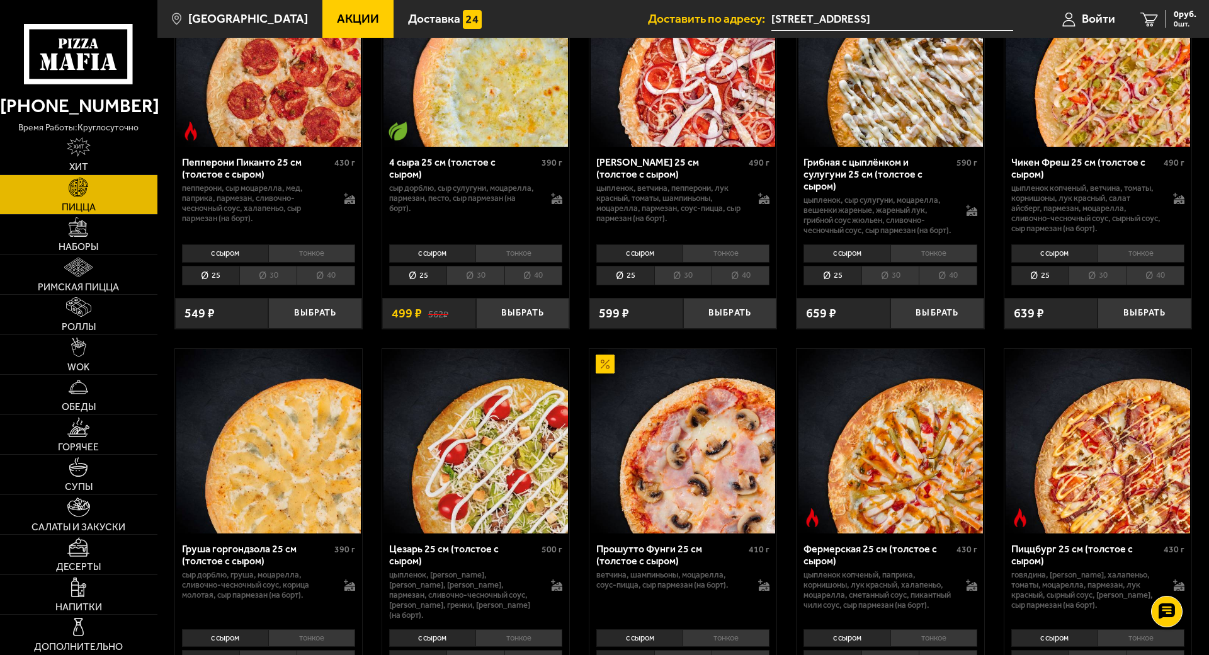
drag, startPoint x: 404, startPoint y: 559, endPoint x: 559, endPoint y: 565, distance: 155.1
click at [355, 285] on li "40" at bounding box center [326, 276] width 58 height 20
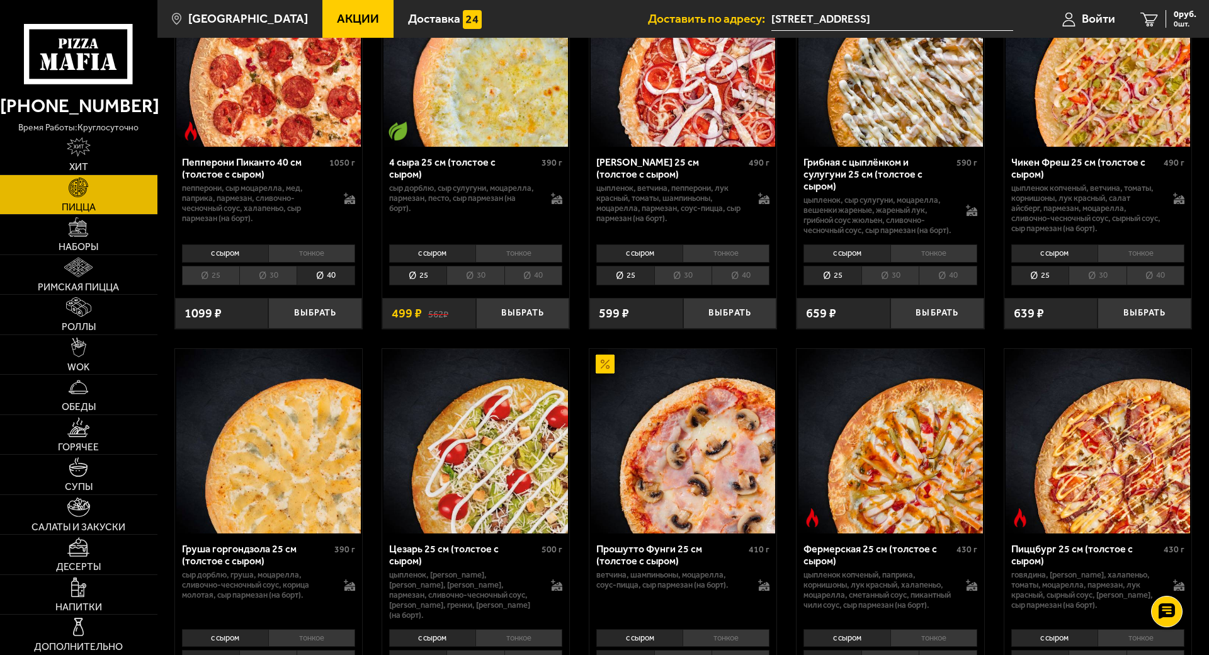
click at [563, 285] on li "40" at bounding box center [534, 276] width 58 height 20
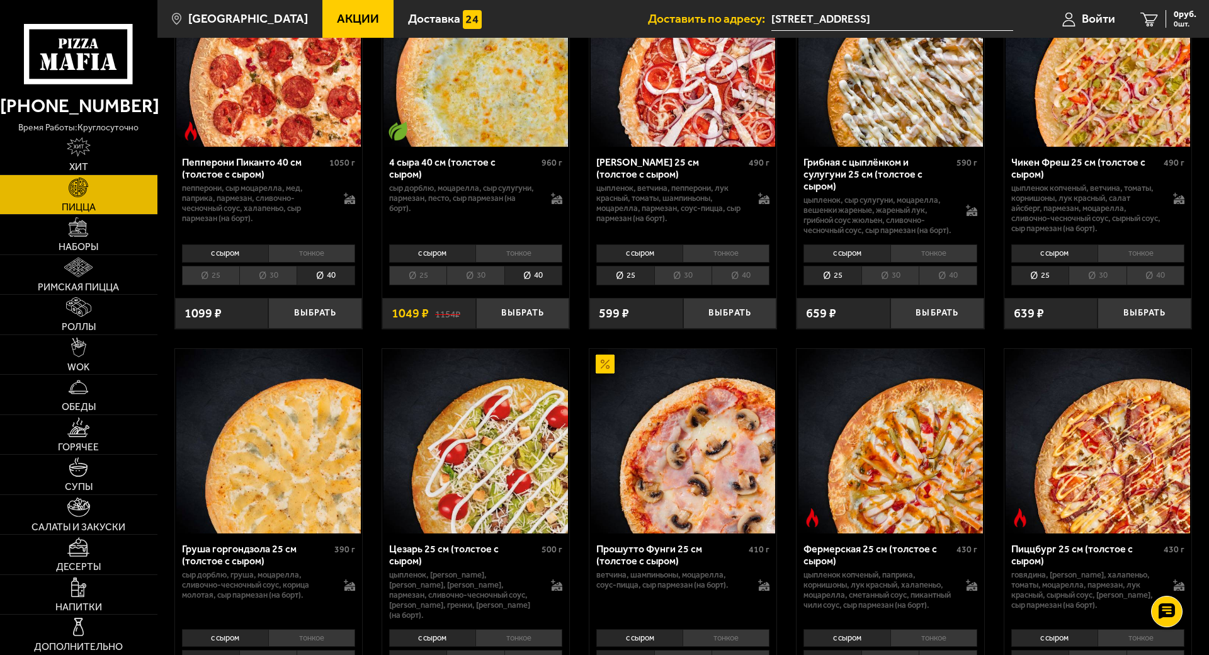
click at [770, 285] on li "40" at bounding box center [741, 276] width 58 height 20
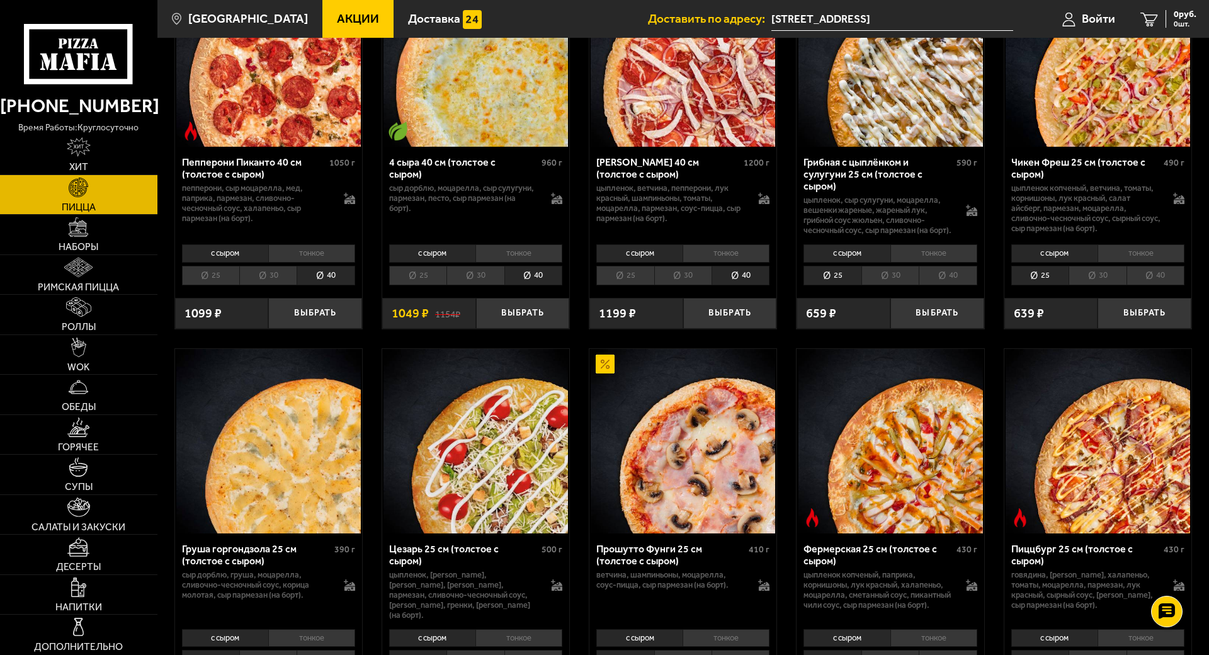
click at [977, 285] on li "40" at bounding box center [948, 276] width 58 height 20
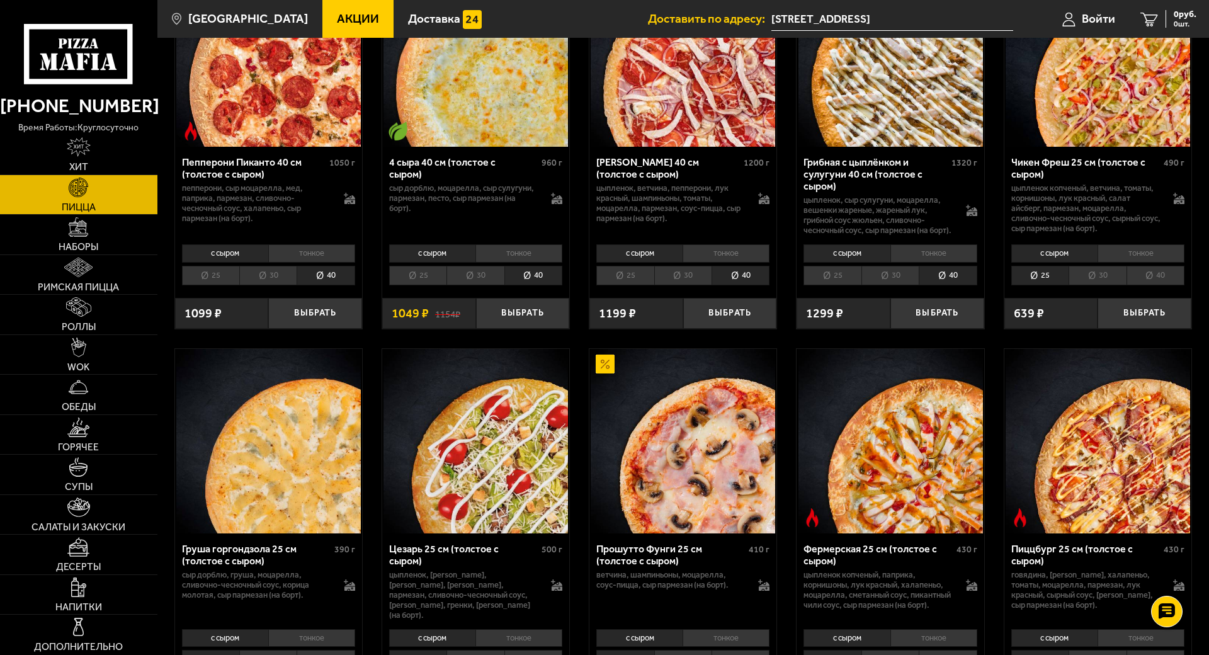
click at [1185, 285] on li "40" at bounding box center [1156, 276] width 58 height 20
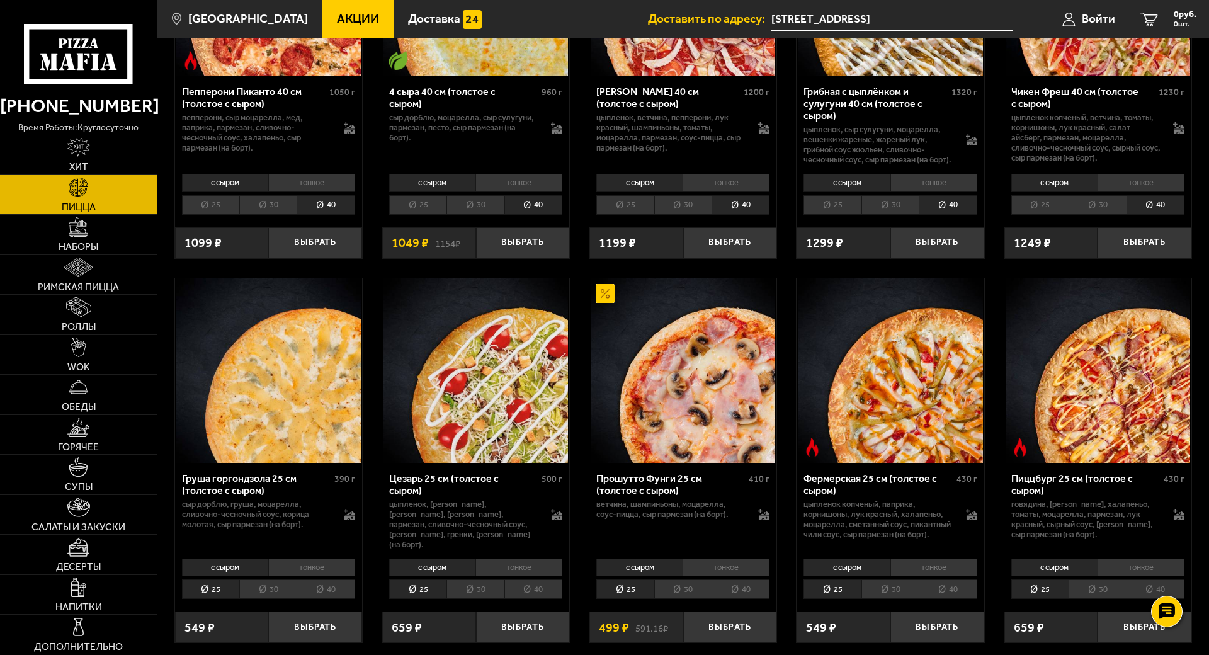
scroll to position [1417, 0]
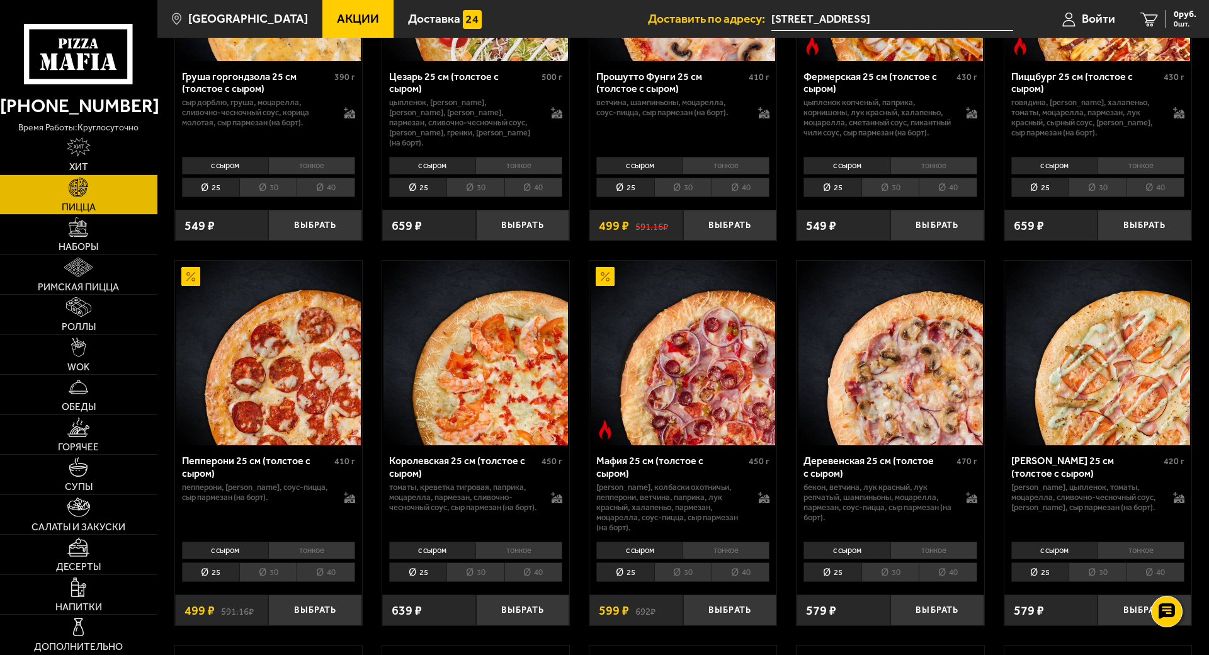
click at [1185, 197] on li "40" at bounding box center [1156, 188] width 58 height 20
click at [977, 197] on li "40" at bounding box center [948, 188] width 58 height 20
click at [770, 197] on li "40" at bounding box center [741, 188] width 58 height 20
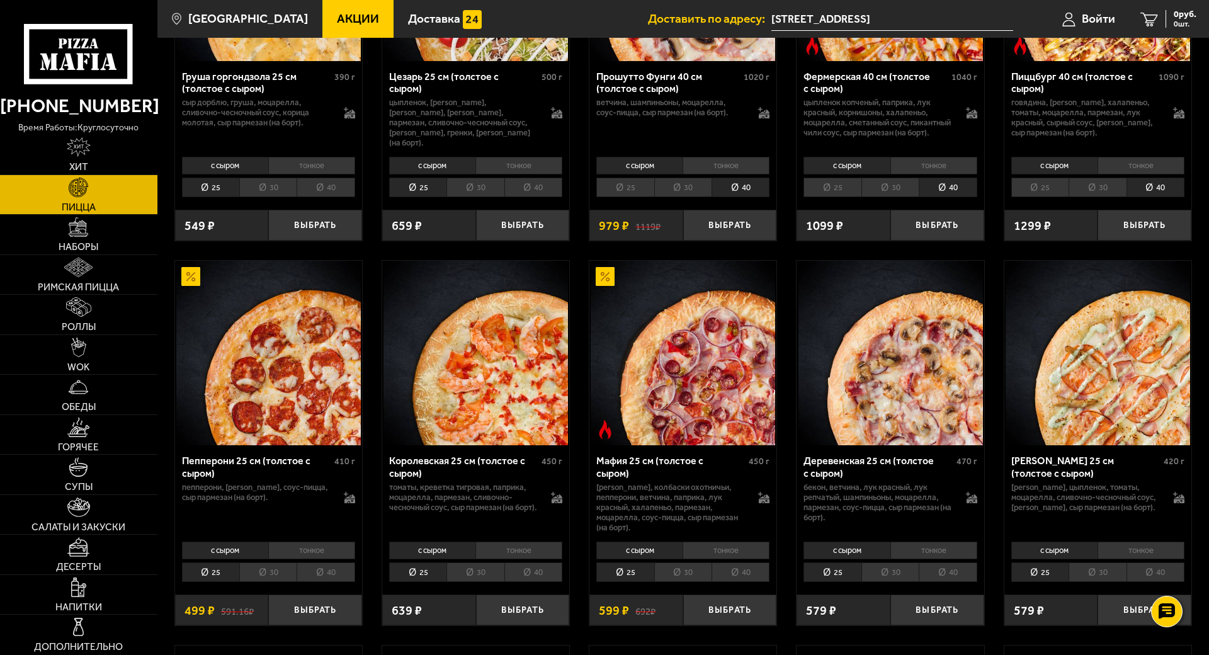
click at [563, 197] on li "40" at bounding box center [534, 188] width 58 height 20
click at [355, 197] on li "40" at bounding box center [326, 188] width 58 height 20
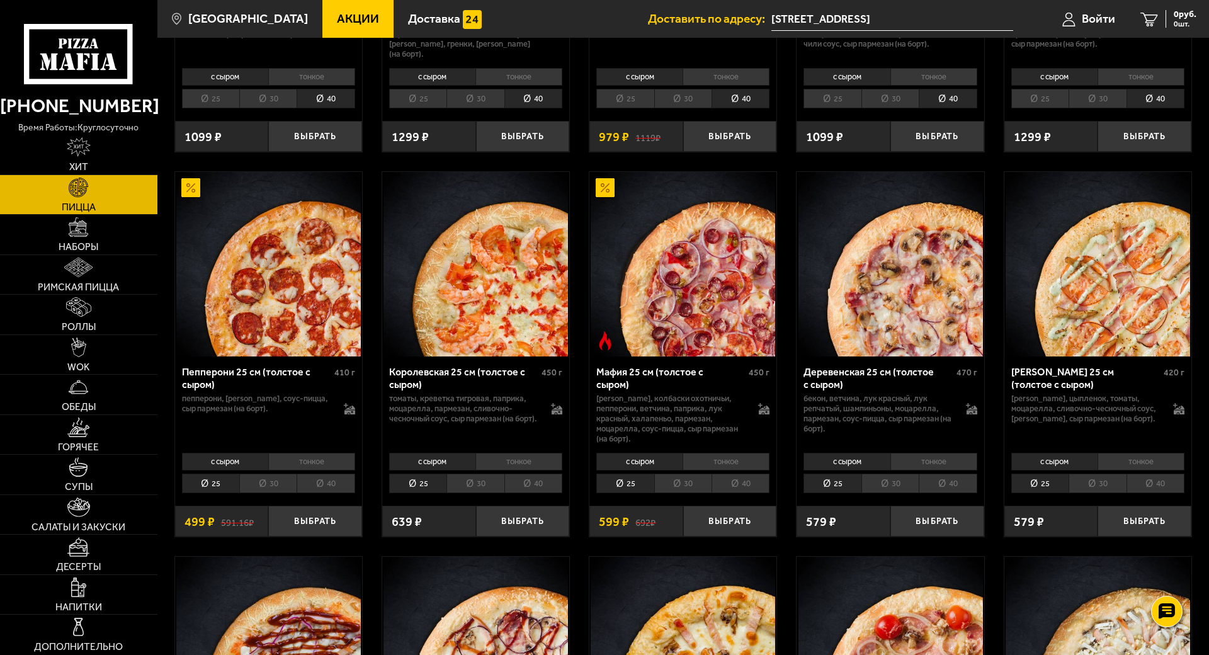
scroll to position [1890, 0]
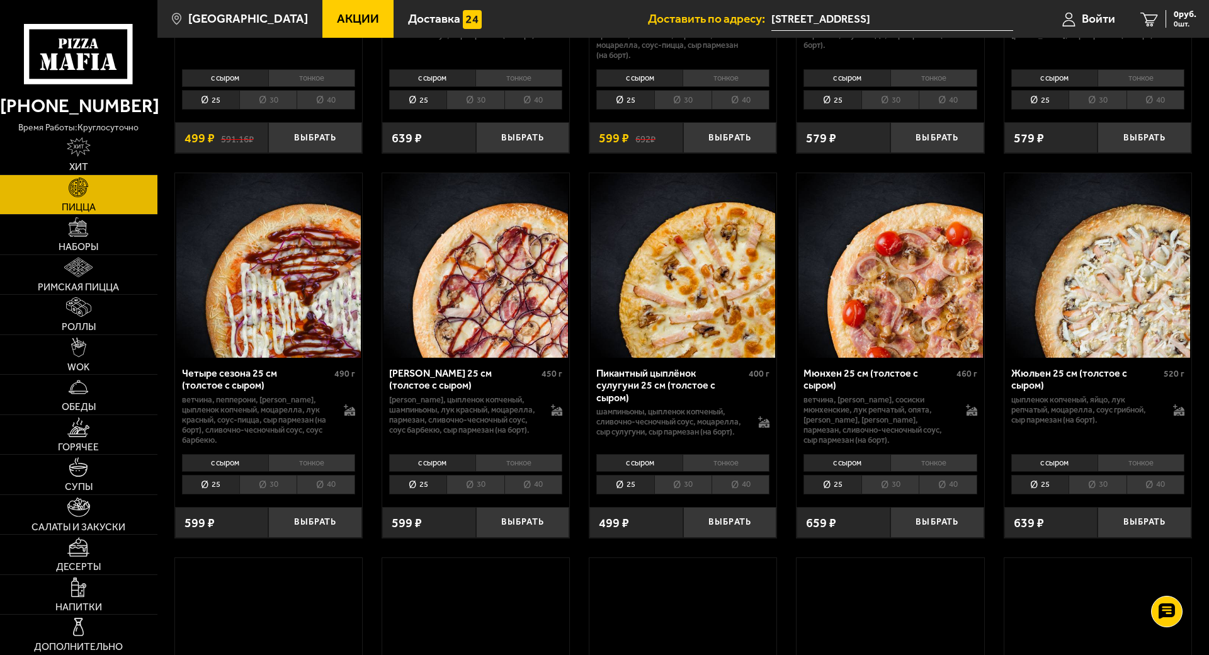
click at [355, 110] on li "40" at bounding box center [326, 100] width 58 height 20
drag, startPoint x: 655, startPoint y: 543, endPoint x: 779, endPoint y: 543, distance: 124.1
click at [563, 110] on li "40" at bounding box center [534, 100] width 58 height 20
click at [770, 110] on li "40" at bounding box center [741, 100] width 58 height 20
click at [977, 110] on li "40" at bounding box center [948, 100] width 58 height 20
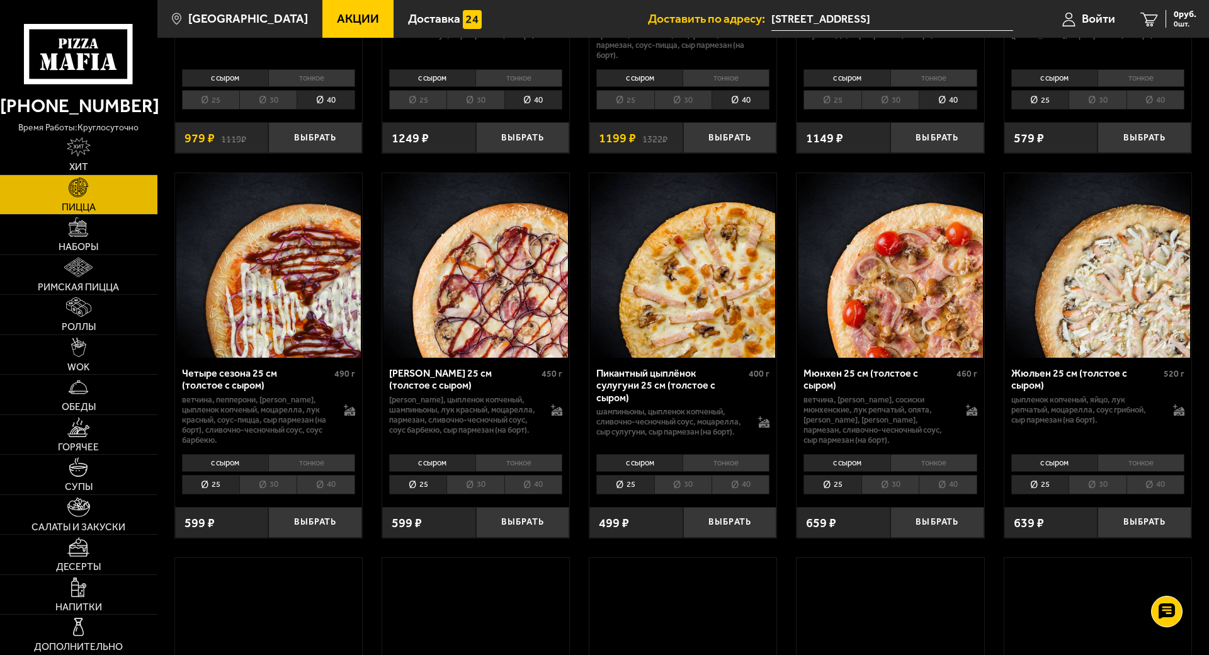
click at [1185, 110] on li "40" at bounding box center [1156, 100] width 58 height 20
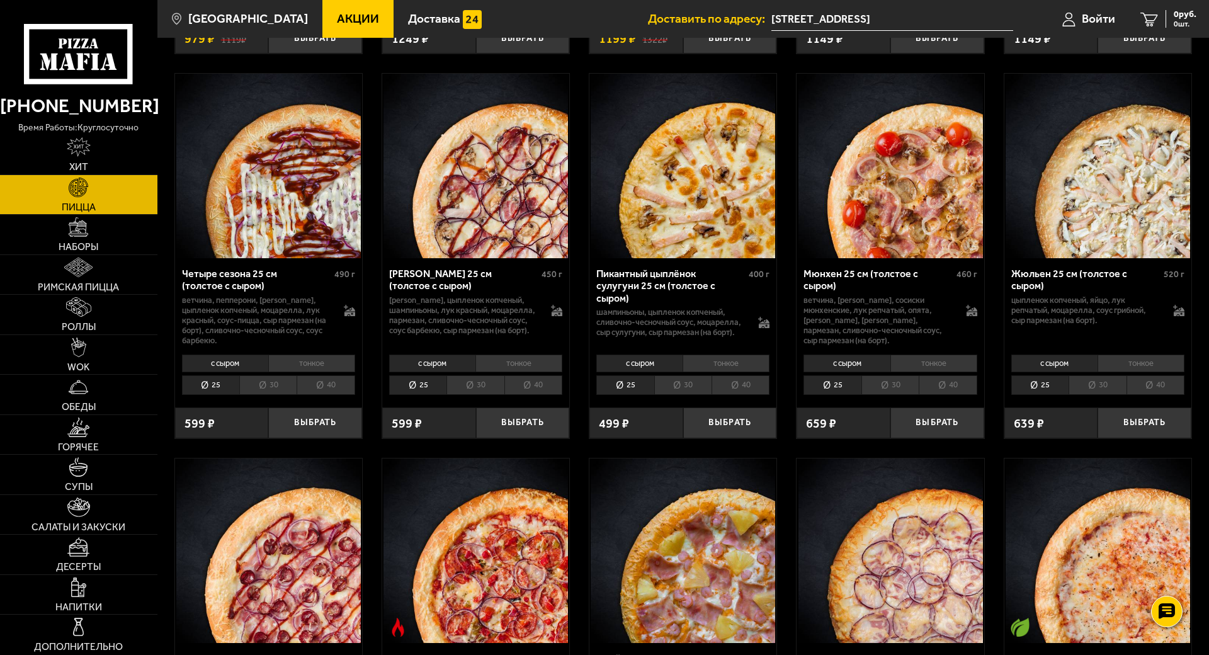
scroll to position [2362, 0]
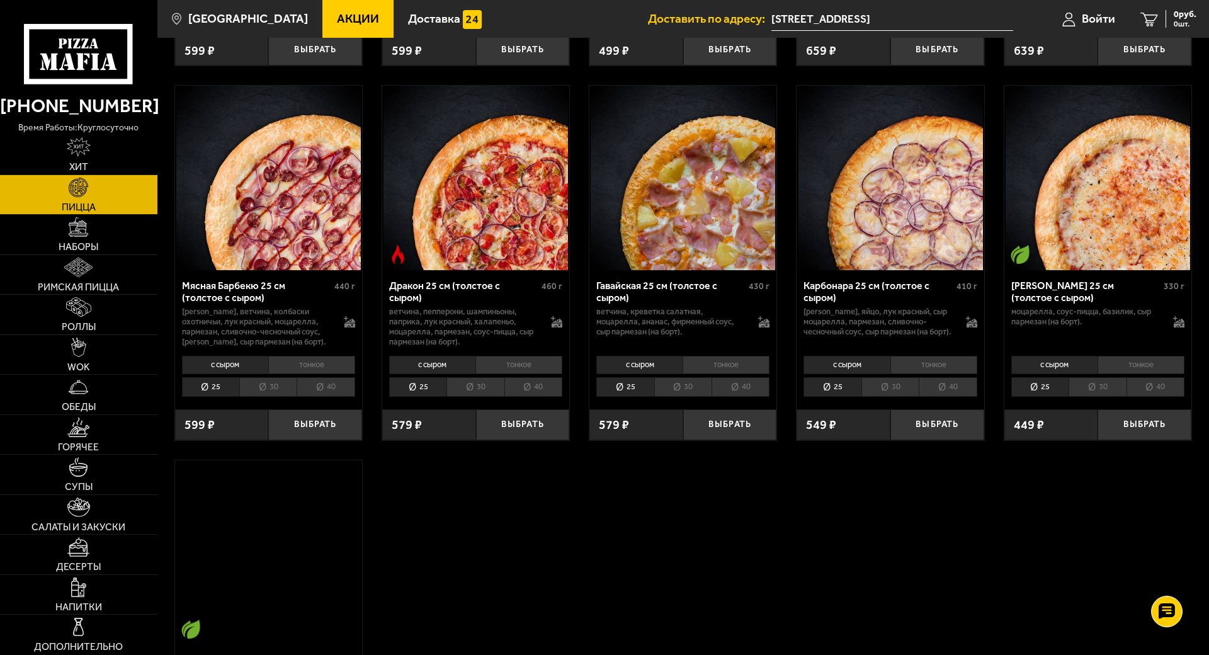
click at [1185, 22] on li "40" at bounding box center [1156, 13] width 58 height 20
click at [977, 22] on li "40" at bounding box center [948, 13] width 58 height 20
click at [770, 22] on li "40" at bounding box center [741, 13] width 58 height 20
drag, startPoint x: 668, startPoint y: 546, endPoint x: 441, endPoint y: 550, distance: 226.8
click at [563, 22] on li "40" at bounding box center [534, 13] width 58 height 20
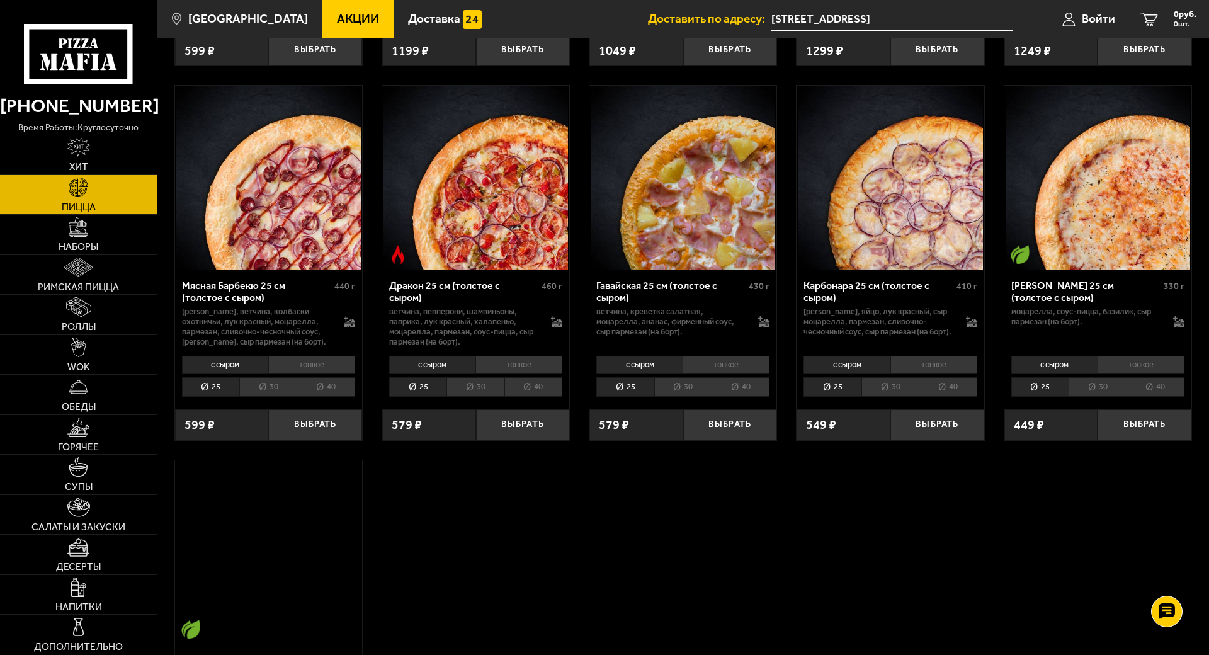
click at [355, 22] on li "40" at bounding box center [326, 13] width 58 height 20
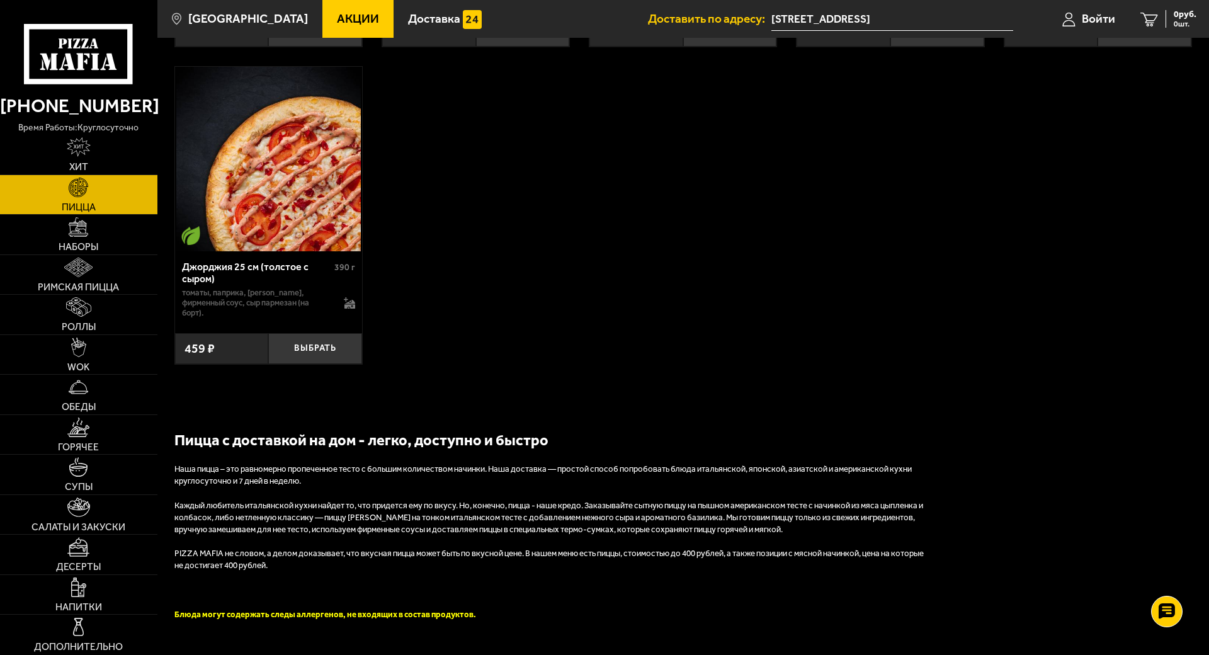
drag, startPoint x: 915, startPoint y: 612, endPoint x: 1060, endPoint y: 615, distance: 144.9
drag, startPoint x: 1208, startPoint y: 615, endPoint x: 1312, endPoint y: 617, distance: 104.0
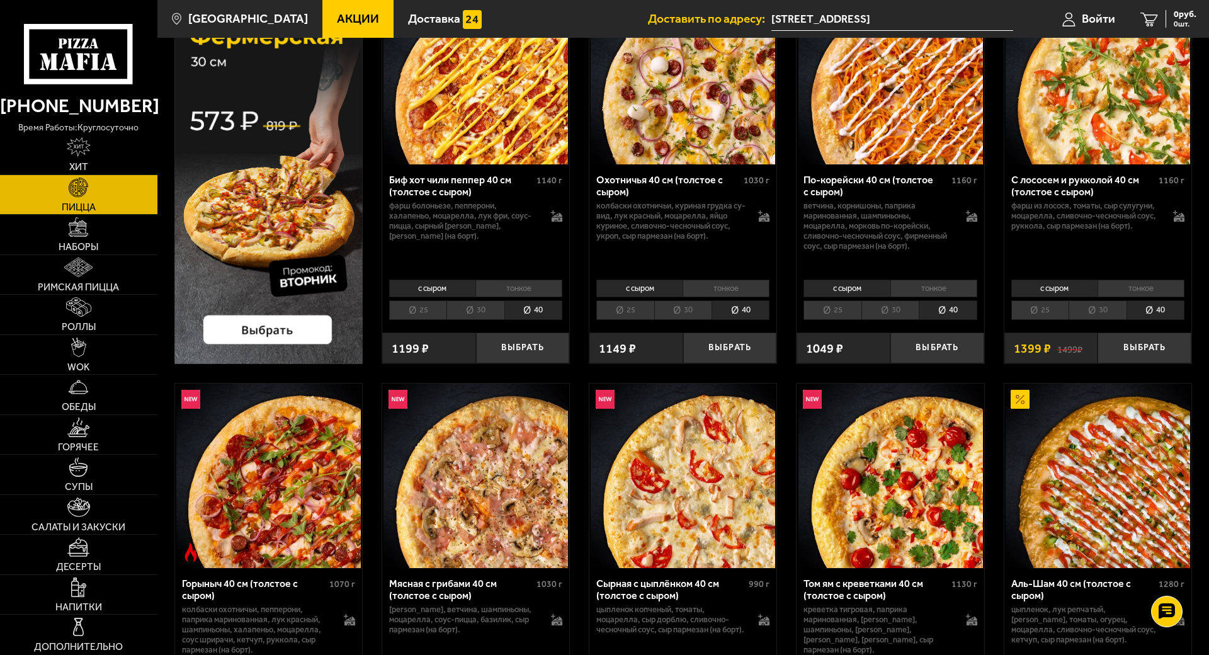
scroll to position [79, 0]
